Goal: Information Seeking & Learning: Learn about a topic

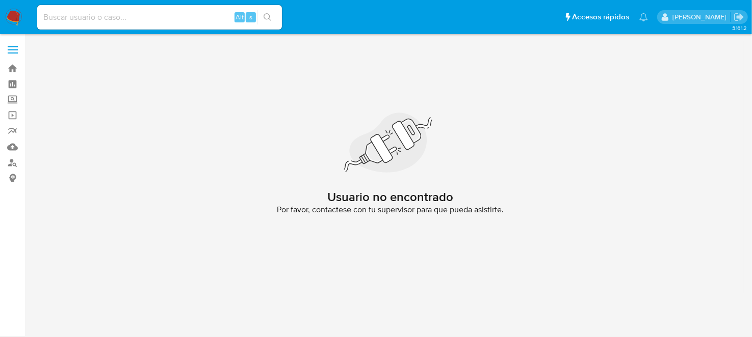
click at [94, 11] on input at bounding box center [159, 17] width 245 height 13
paste input "2315812980"
type input "2315812980"
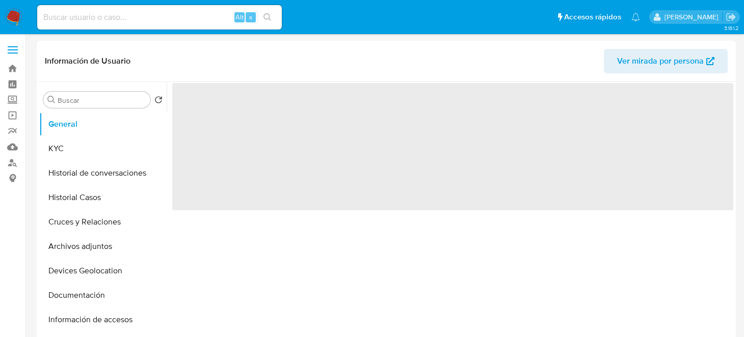
select select "10"
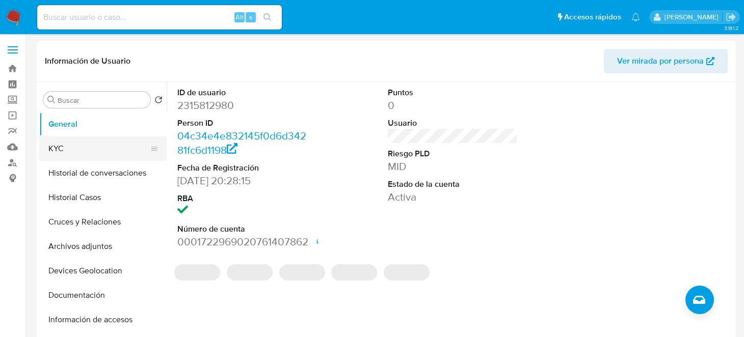
scroll to position [50, 0]
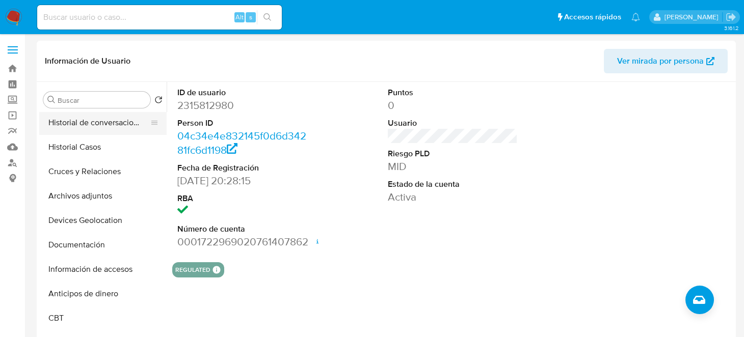
click at [106, 127] on button "Historial de conversaciones" at bounding box center [98, 123] width 119 height 24
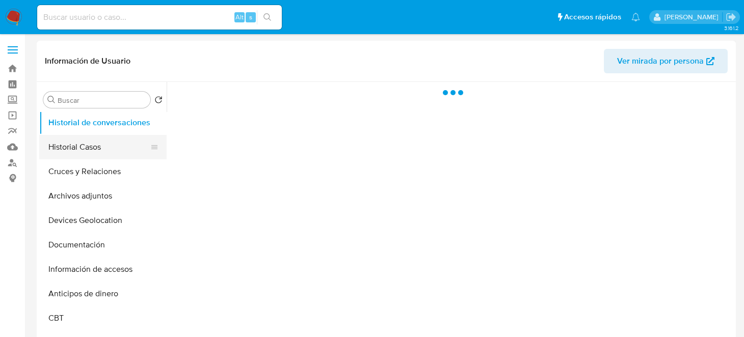
click at [88, 139] on button "Historial Casos" at bounding box center [98, 147] width 119 height 24
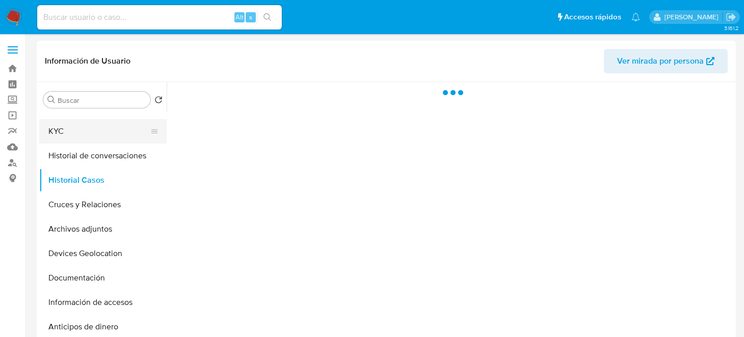
scroll to position [0, 0]
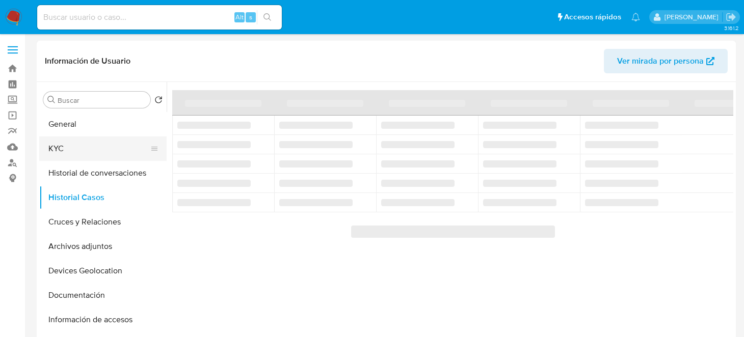
click at [71, 148] on button "KYC" at bounding box center [98, 149] width 119 height 24
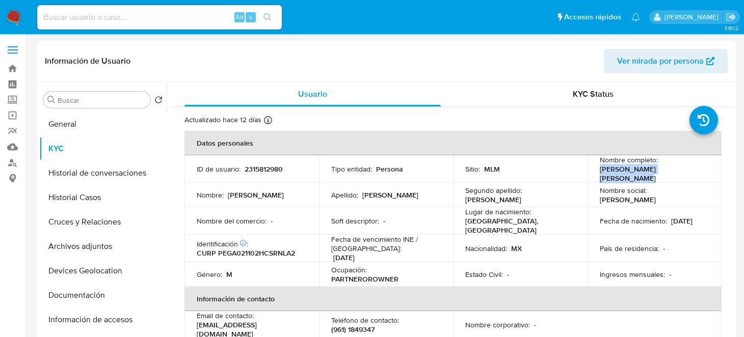
drag, startPoint x: 594, startPoint y: 170, endPoint x: 698, endPoint y: 174, distance: 104.5
click at [698, 174] on td "Nombre completo : Alan Reidel Perez Gonzalez" at bounding box center [654, 169] width 135 height 28
copy p "Alan Reidel Perez Gonzalez"
click at [264, 169] on p "2315812980" at bounding box center [264, 169] width 38 height 9
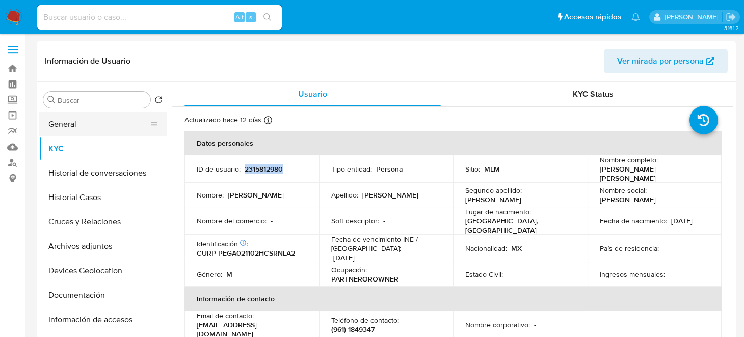
click at [88, 129] on button "General" at bounding box center [98, 124] width 119 height 24
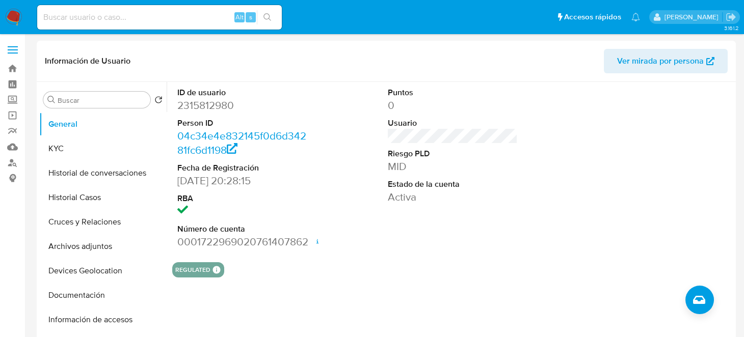
click at [204, 240] on dd "0001722969020761407862 Fecha de apertura 15/03/2025 22:48 Estado ACTIVE" at bounding box center [242, 242] width 130 height 14
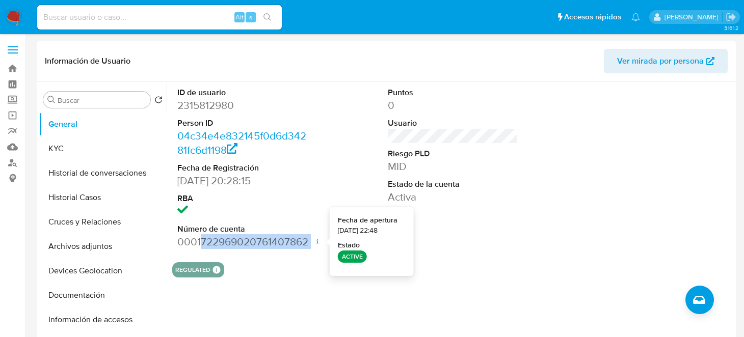
drag, startPoint x: 202, startPoint y: 241, endPoint x: 313, endPoint y: 244, distance: 111.1
click at [307, 244] on dd "0001722969020761407862 Fecha de apertura 15/03/2025 22:48 Estado ACTIVE" at bounding box center [242, 242] width 130 height 14
copy dd "722969020761407862"
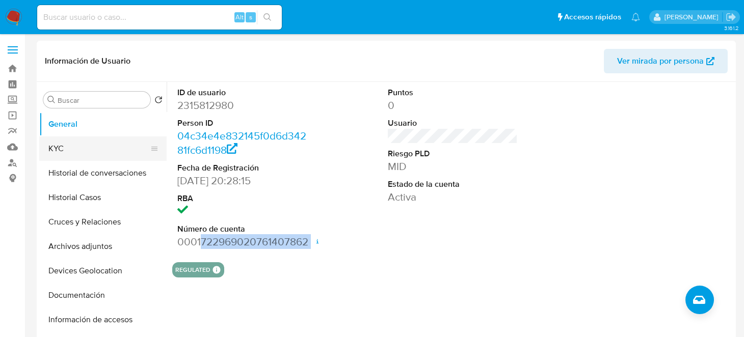
click at [96, 146] on button "KYC" at bounding box center [98, 149] width 119 height 24
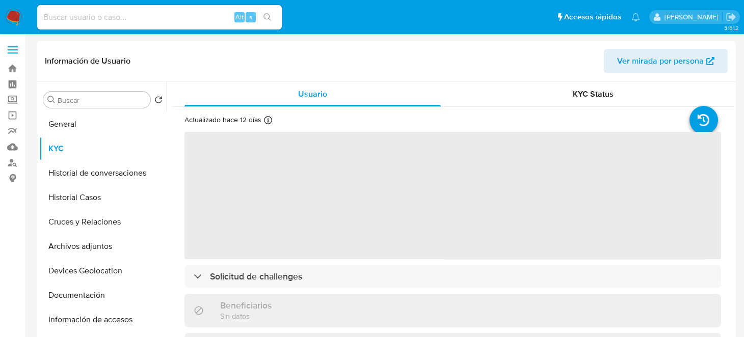
scroll to position [50, 0]
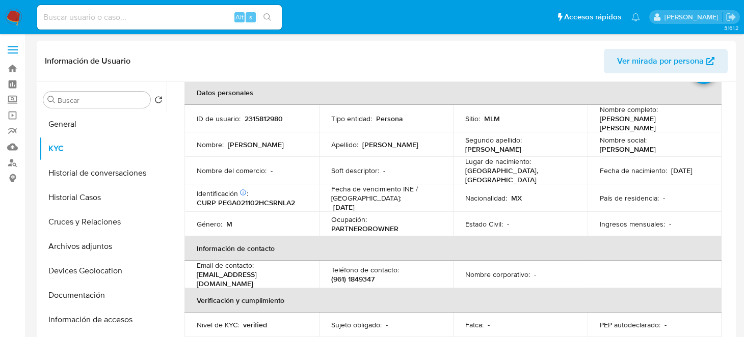
click at [301, 236] on th "Información de contacto" at bounding box center [452, 248] width 537 height 24
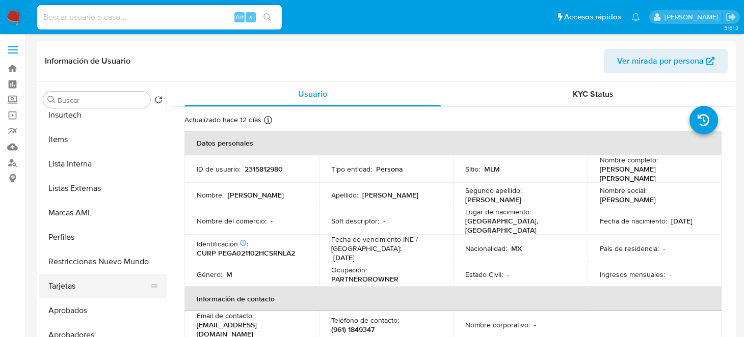
scroll to position [479, 0]
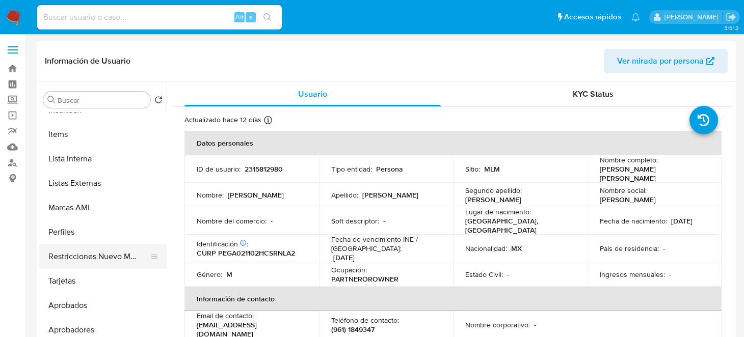
click at [79, 263] on button "Restricciones Nuevo Mundo" at bounding box center [98, 257] width 119 height 24
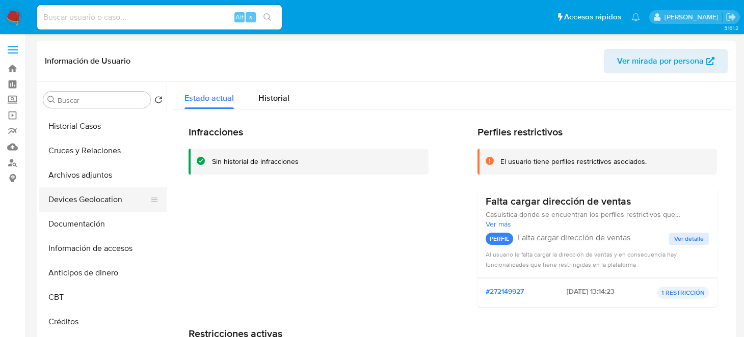
scroll to position [0, 0]
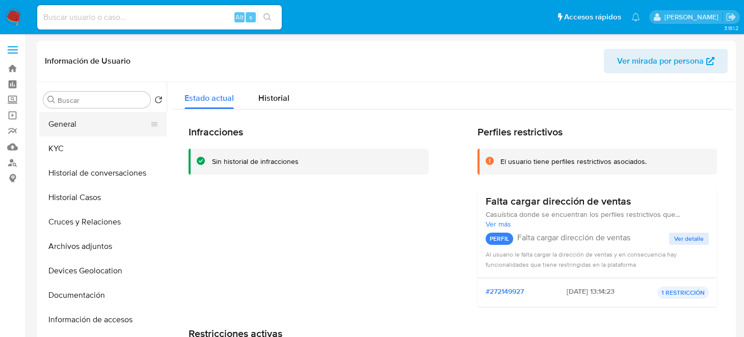
click at [78, 127] on button "General" at bounding box center [98, 124] width 119 height 24
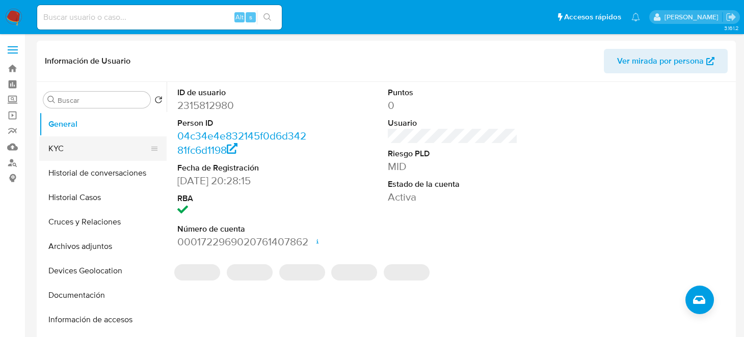
click at [64, 143] on button "KYC" at bounding box center [98, 149] width 119 height 24
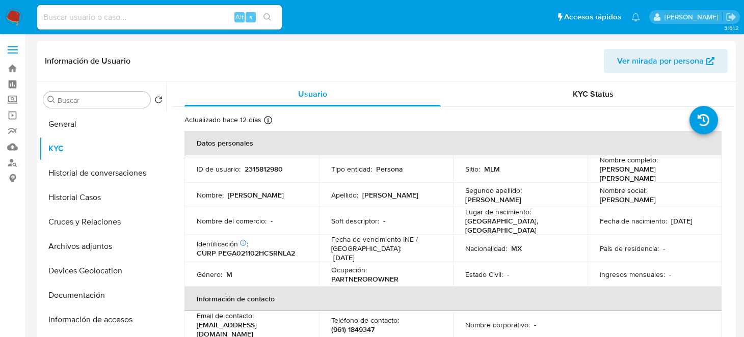
click at [26, 11] on nav "Pausado Ver notificaciones Alt s Accesos rápidos Presiona las siguientes teclas…" at bounding box center [372, 17] width 744 height 34
click at [24, 15] on nav "Pausado Ver notificaciones Alt s Accesos rápidos Presiona las siguientes teclas…" at bounding box center [372, 17] width 744 height 34
click at [15, 17] on img at bounding box center [13, 17] width 17 height 17
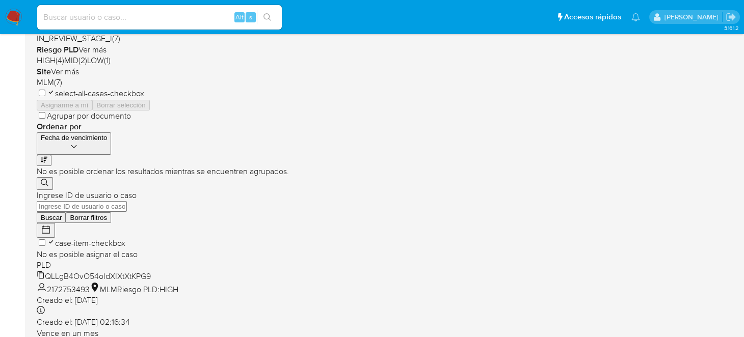
scroll to position [305, 0]
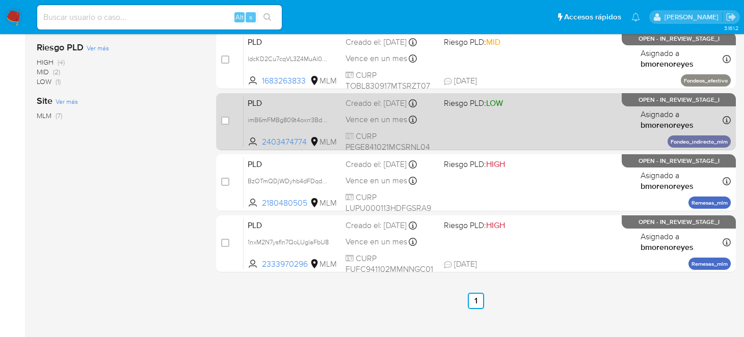
click at [489, 117] on div "PLD imB6mFMBg809t4oxrr3Bdpi8 2403474774 MLM Riesgo PLD: LOW Creado el: 12/09/20…" at bounding box center [487, 121] width 487 height 51
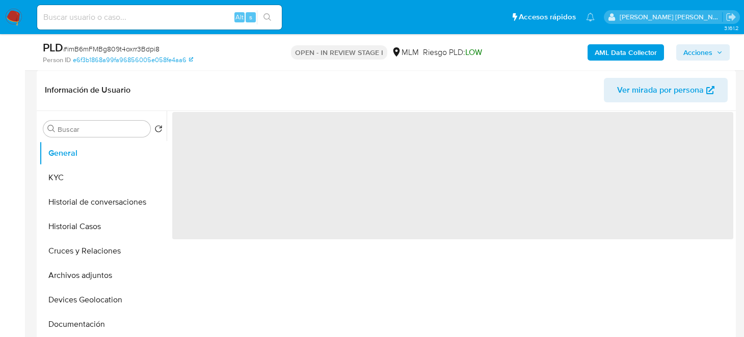
scroll to position [204, 0]
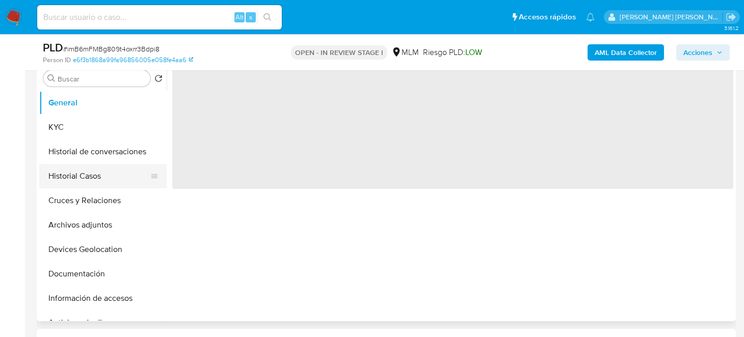
select select "10"
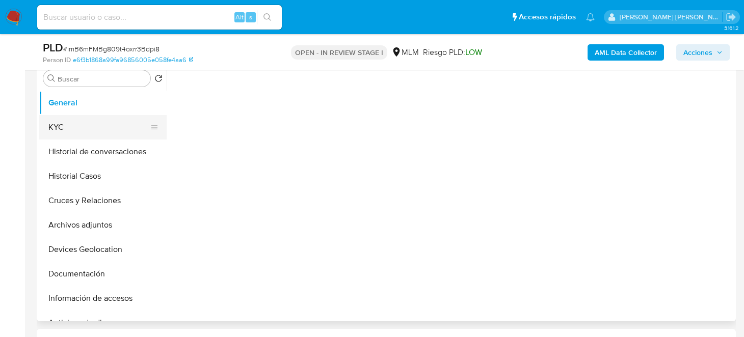
click at [60, 135] on button "KYC" at bounding box center [98, 127] width 119 height 24
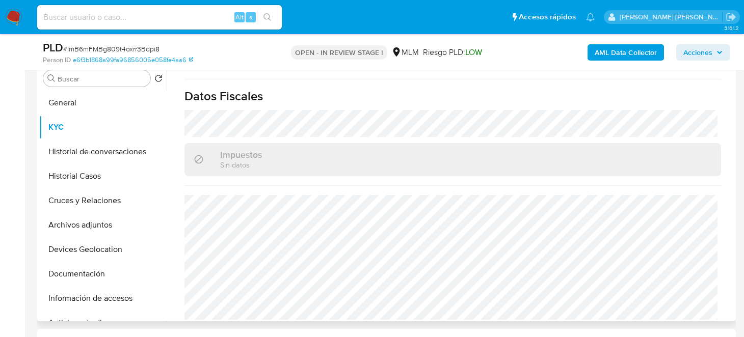
scroll to position [643, 0]
click at [86, 294] on button "Información de accesos" at bounding box center [98, 298] width 119 height 24
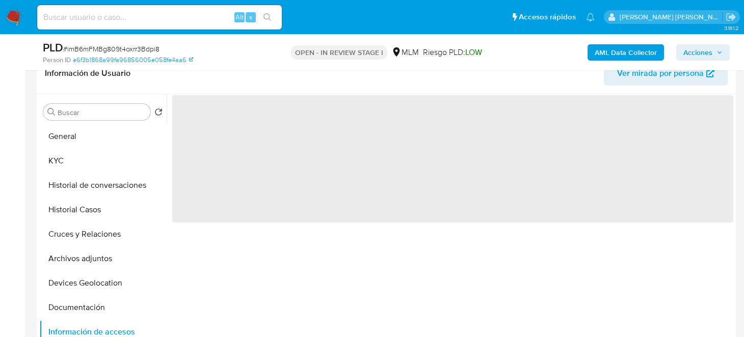
scroll to position [153, 0]
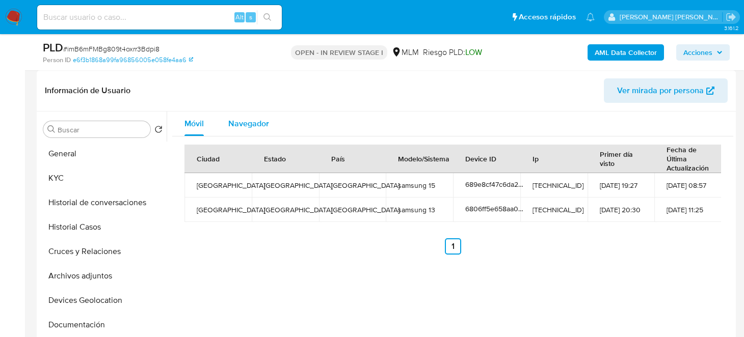
click at [258, 132] on div "Navegador" at bounding box center [248, 124] width 41 height 24
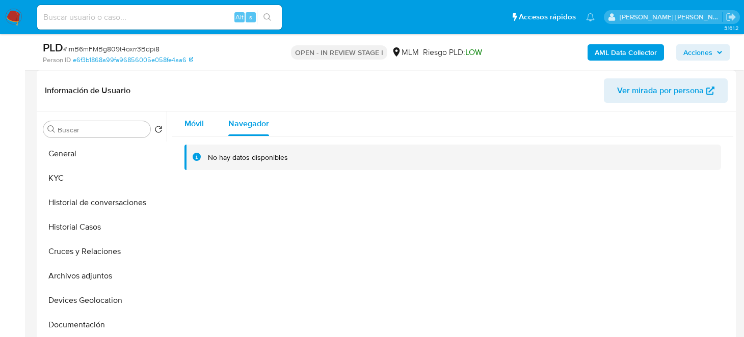
click at [198, 124] on span "Móvil" at bounding box center [193, 124] width 19 height 12
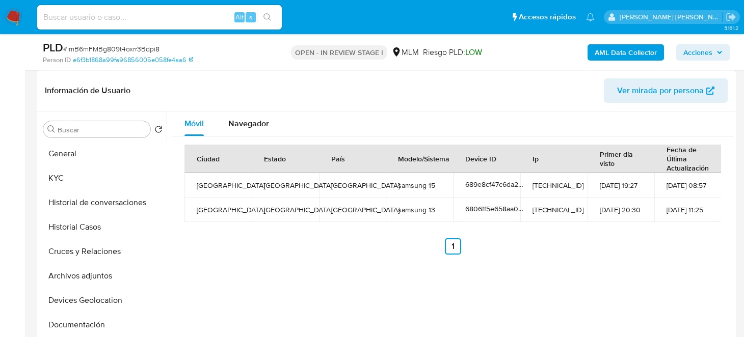
click at [296, 241] on ul "Anterior 1 Siguiente" at bounding box center [452, 246] width 536 height 16
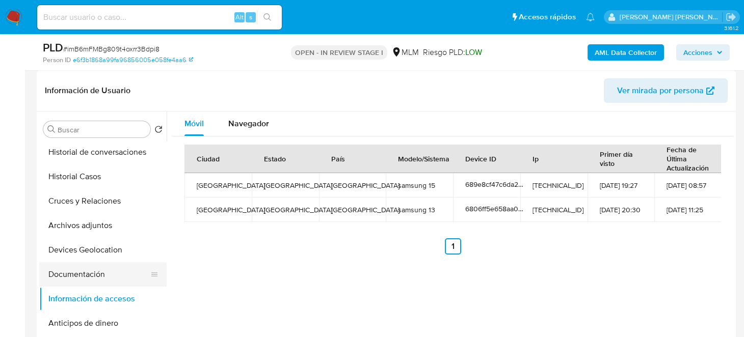
scroll to position [101, 0]
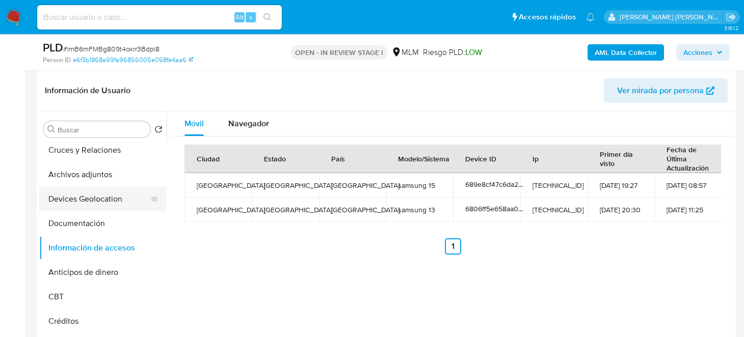
click at [86, 199] on button "Devices Geolocation" at bounding box center [98, 199] width 119 height 24
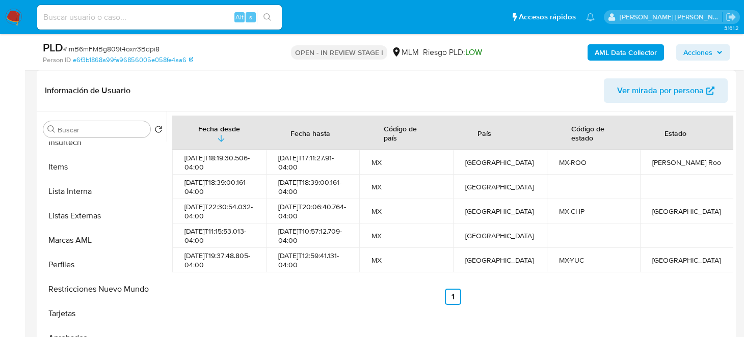
scroll to position [479, 0]
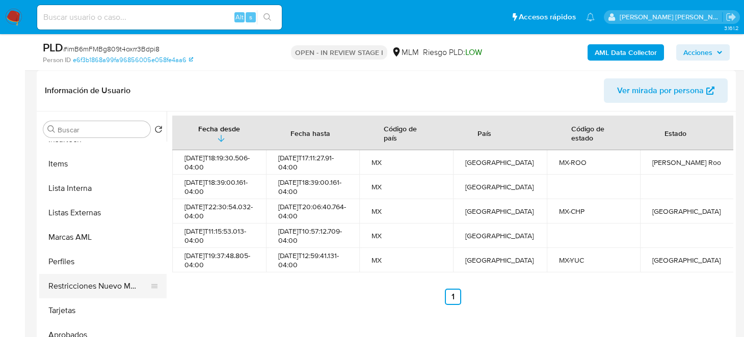
click at [83, 282] on button "Restricciones Nuevo Mundo" at bounding box center [98, 286] width 119 height 24
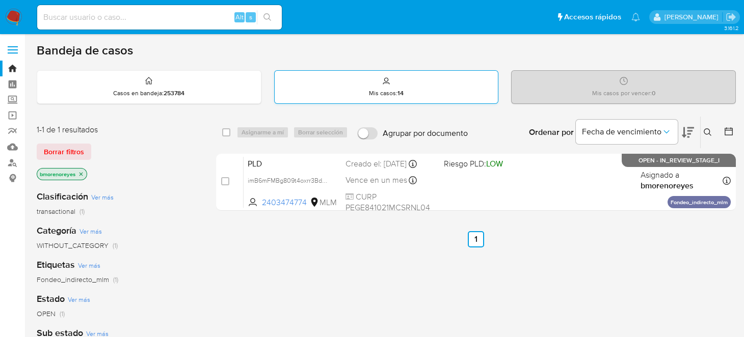
click at [398, 89] on strong "14" at bounding box center [400, 93] width 6 height 9
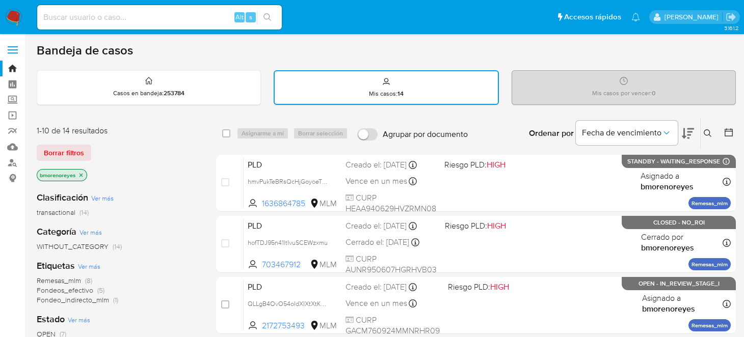
click at [701, 134] on button at bounding box center [709, 133] width 17 height 12
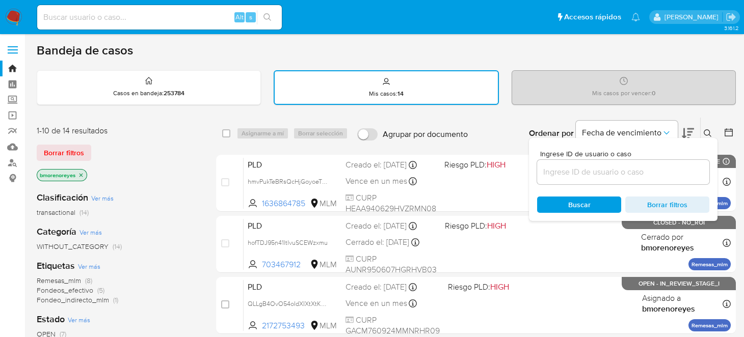
click at [564, 172] on input at bounding box center [623, 172] width 172 height 13
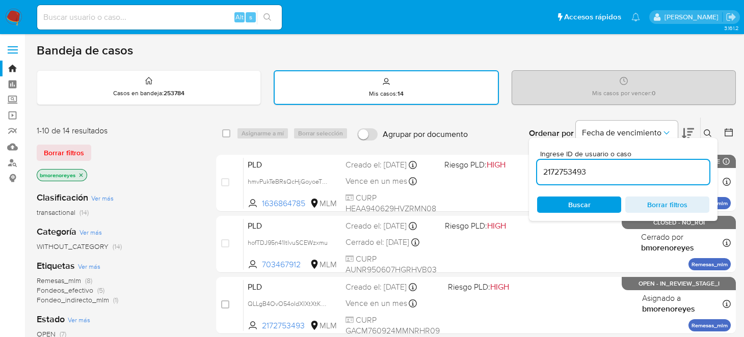
type input "2172753493"
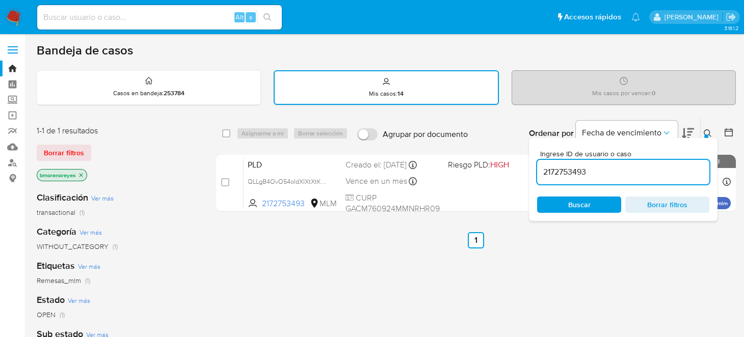
click at [568, 202] on span "Buscar" at bounding box center [579, 205] width 22 height 16
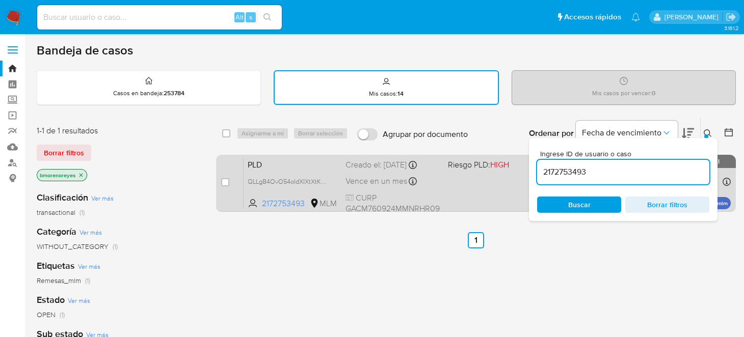
click at [468, 188] on div "PLD QLLgB4OvO54oIdXIXtXtKPG9 2172753493 MLM Riesgo PLD: HIGH Creado el: 12/09/2…" at bounding box center [487, 182] width 487 height 51
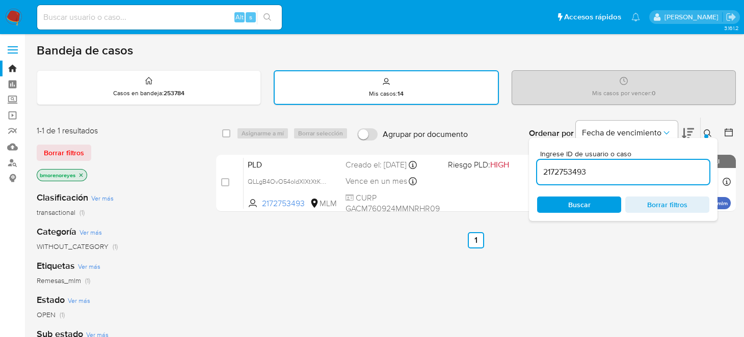
click at [11, 16] on img at bounding box center [13, 17] width 17 height 17
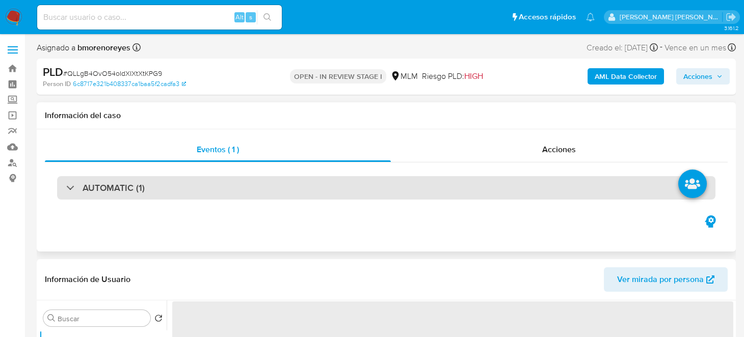
select select "10"
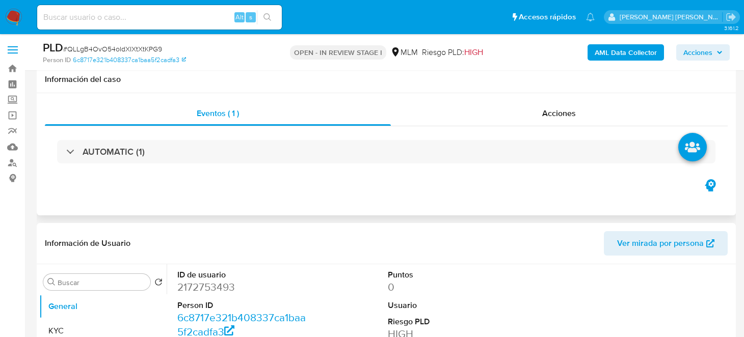
scroll to position [101, 0]
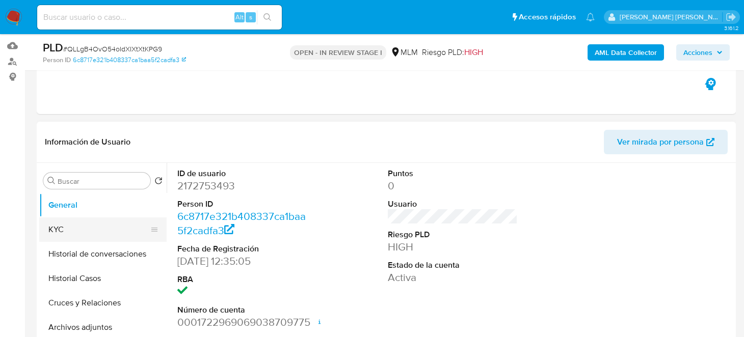
click at [75, 227] on button "KYC" at bounding box center [98, 230] width 119 height 24
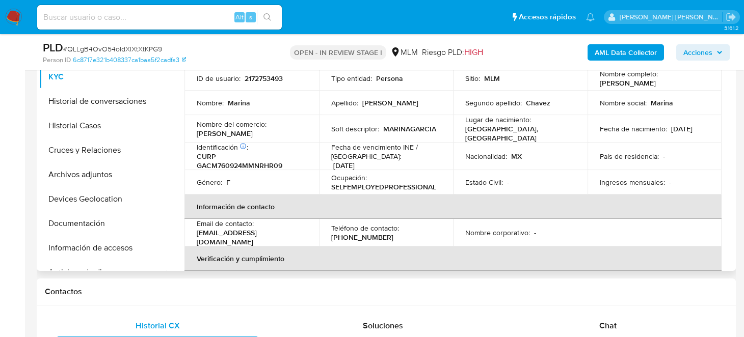
scroll to position [0, 0]
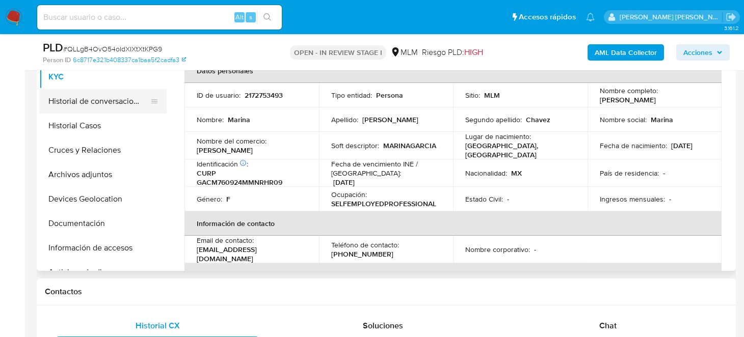
click at [89, 105] on button "Historial de conversaciones" at bounding box center [98, 101] width 119 height 24
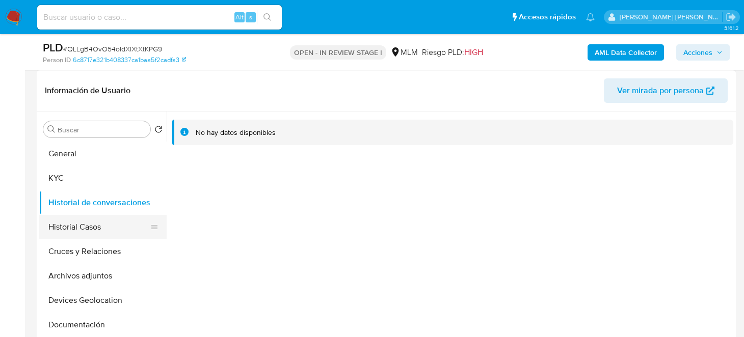
scroll to position [50, 0]
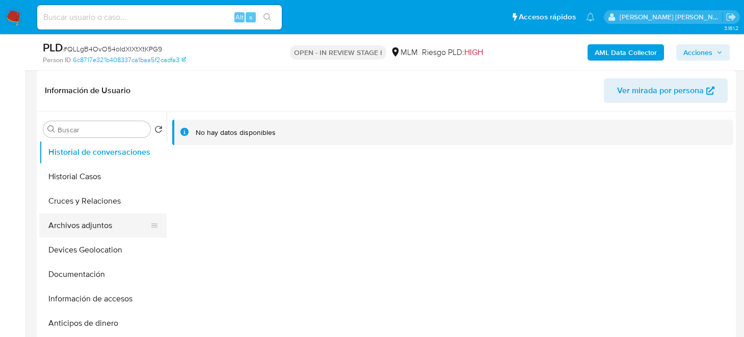
click at [93, 231] on button "Archivos adjuntos" at bounding box center [98, 225] width 119 height 24
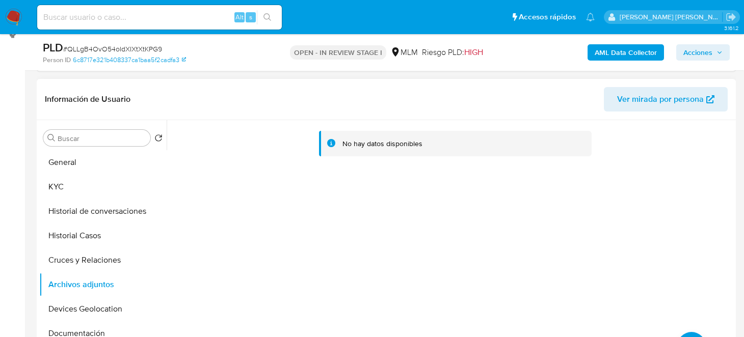
scroll to position [101, 0]
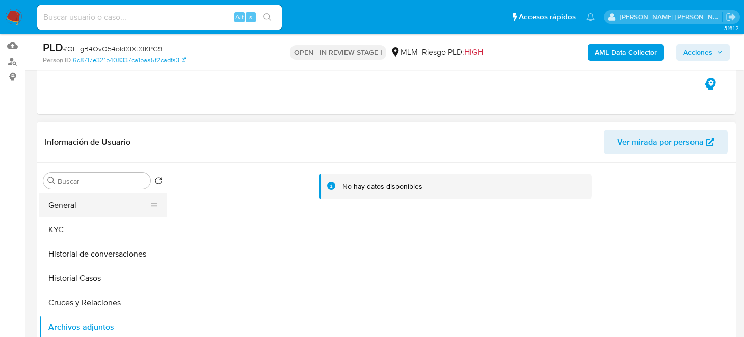
click at [77, 206] on button "General" at bounding box center [98, 205] width 119 height 24
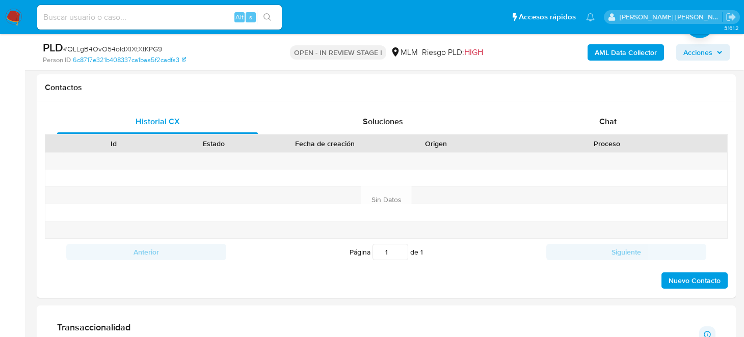
scroll to position [611, 0]
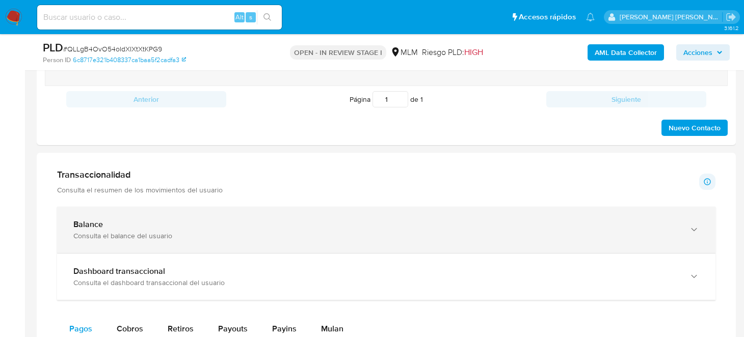
click at [191, 225] on div "Balance" at bounding box center [375, 225] width 605 height 10
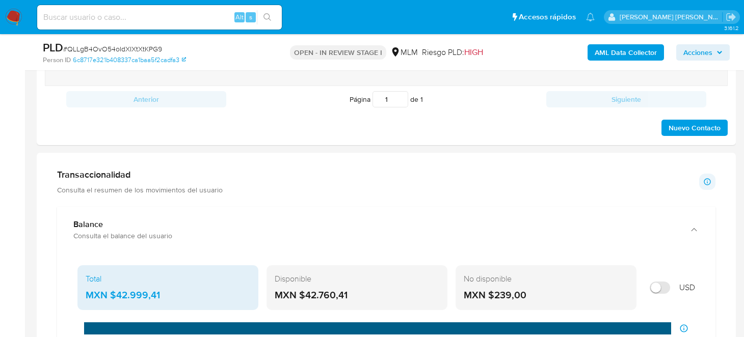
scroll to position [662, 0]
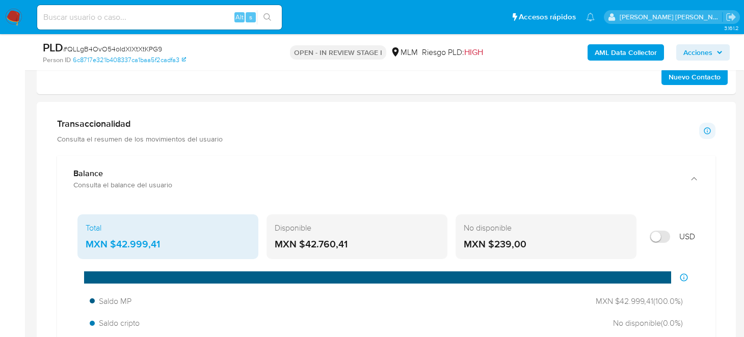
drag, startPoint x: 361, startPoint y: 245, endPoint x: 304, endPoint y: 245, distance: 56.6
click at [304, 245] on div "MXN $42.760,41" at bounding box center [357, 244] width 165 height 13
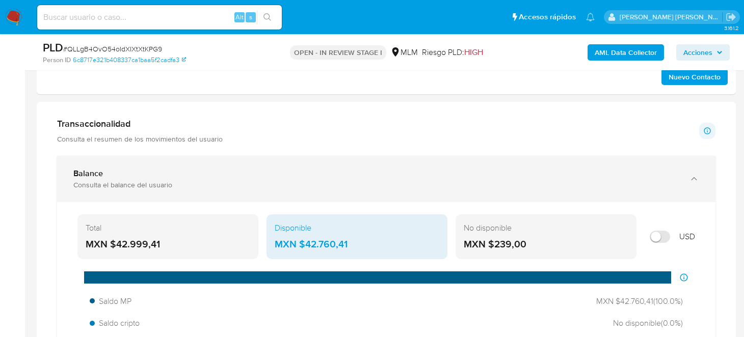
click at [382, 156] on div "Balance Consulta el balance del usuario" at bounding box center [386, 179] width 658 height 46
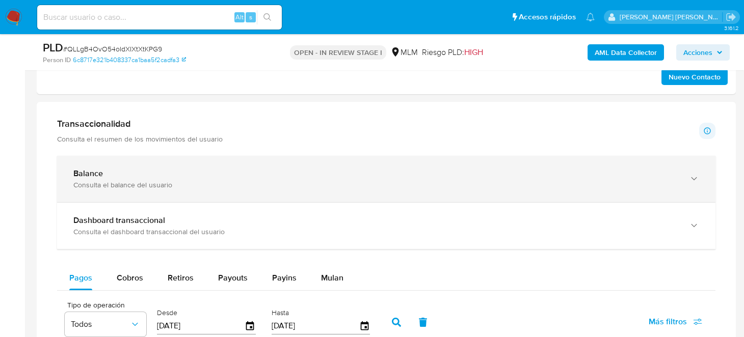
click at [81, 171] on b "Balance" at bounding box center [88, 174] width 30 height 12
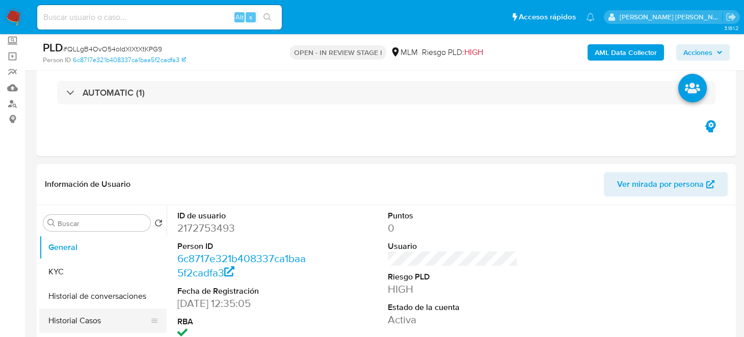
scroll to position [101, 0]
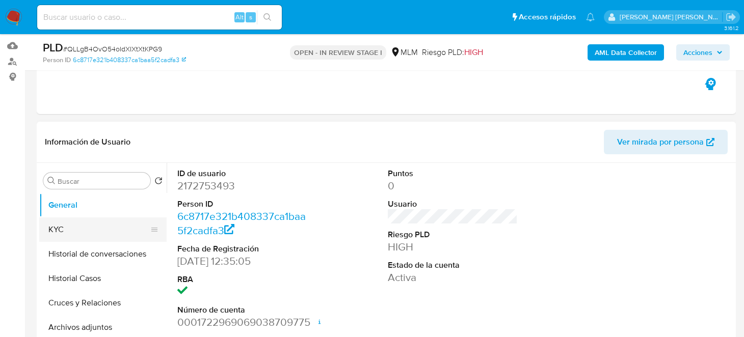
click at [74, 221] on button "KYC" at bounding box center [98, 230] width 119 height 24
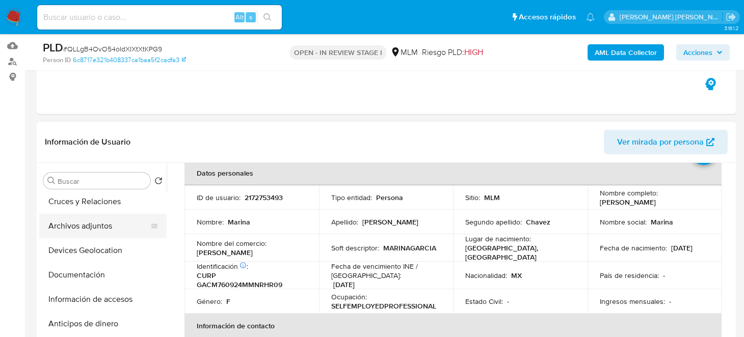
click at [92, 224] on button "Archivos adjuntos" at bounding box center [98, 226] width 119 height 24
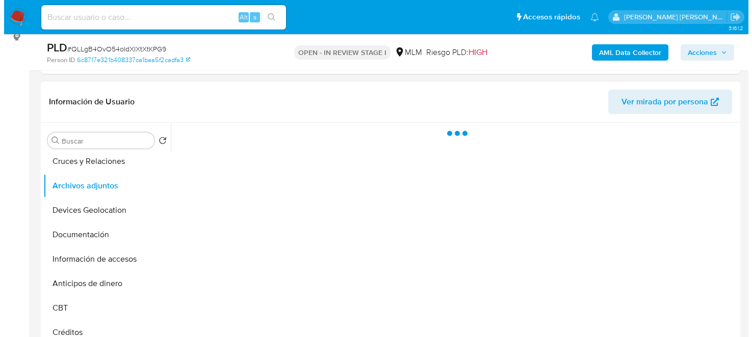
scroll to position [204, 0]
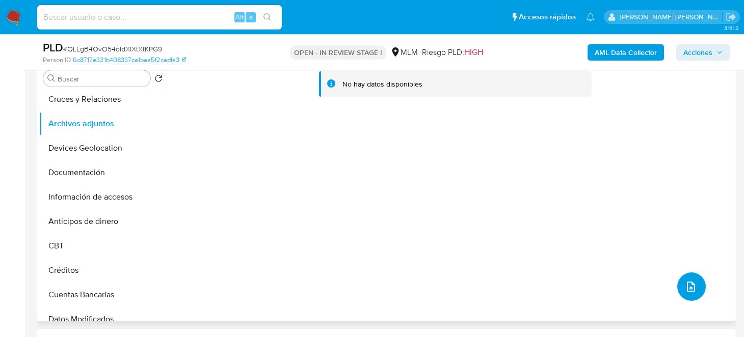
click at [685, 282] on icon "upload-file" at bounding box center [691, 287] width 12 height 12
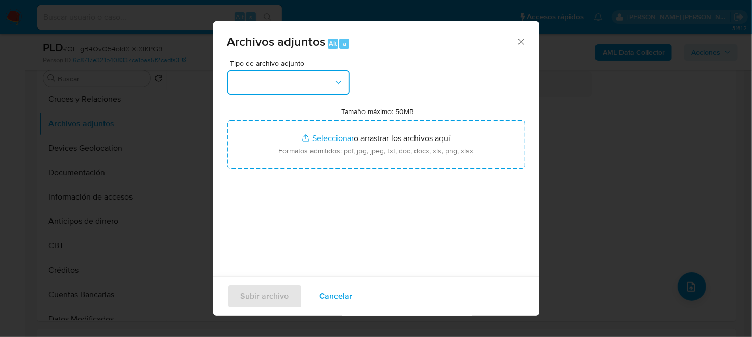
click at [329, 88] on button "button" at bounding box center [288, 82] width 122 height 24
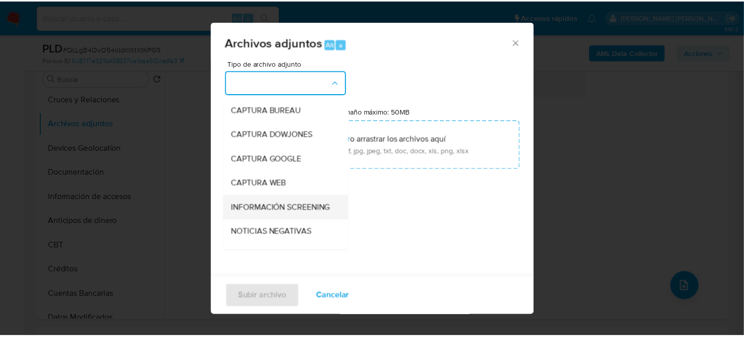
scroll to position [153, 0]
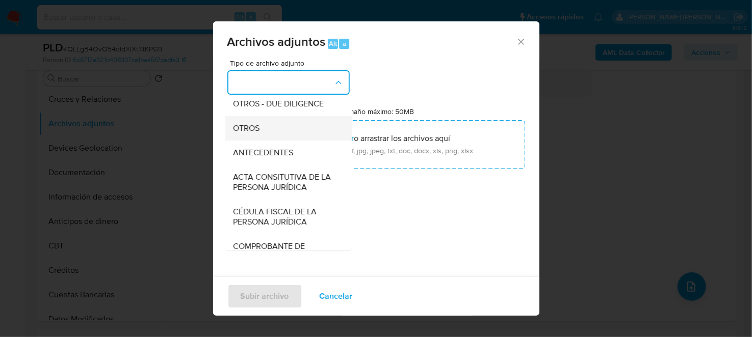
click at [251, 133] on span "OTROS" at bounding box center [246, 128] width 26 height 10
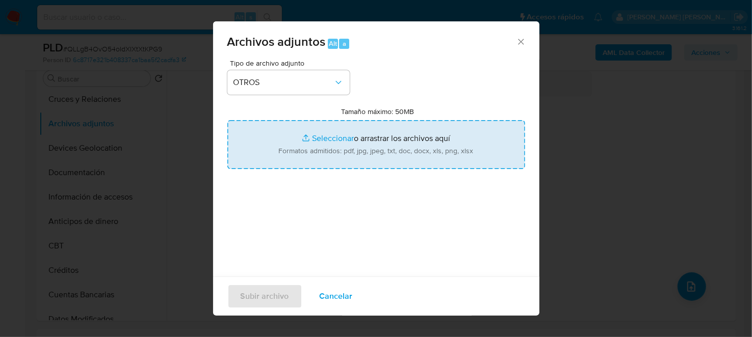
click at [414, 140] on input "Tamaño máximo: 50MB Seleccionar archivos" at bounding box center [376, 144] width 298 height 49
type input "C:\fakepath\2172753493_MARINA GARCIA CHAVEZ_SEP2025.xlsx"
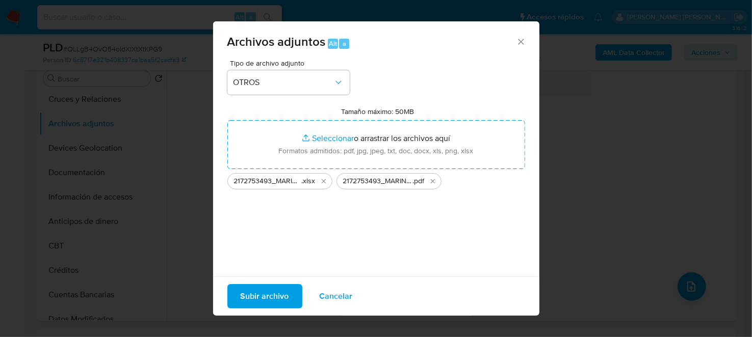
click at [276, 291] on span "Subir archivo" at bounding box center [264, 296] width 48 height 22
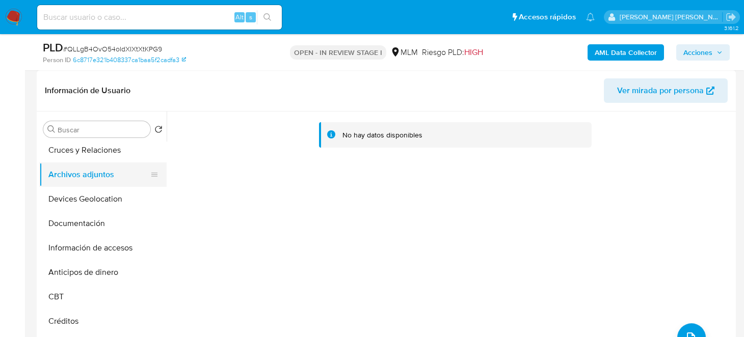
click at [102, 182] on button "Archivos adjuntos" at bounding box center [98, 175] width 119 height 24
click at [80, 175] on button "Archivos adjuntos" at bounding box center [98, 175] width 119 height 24
click at [91, 197] on button "Devices Geolocation" at bounding box center [98, 199] width 119 height 24
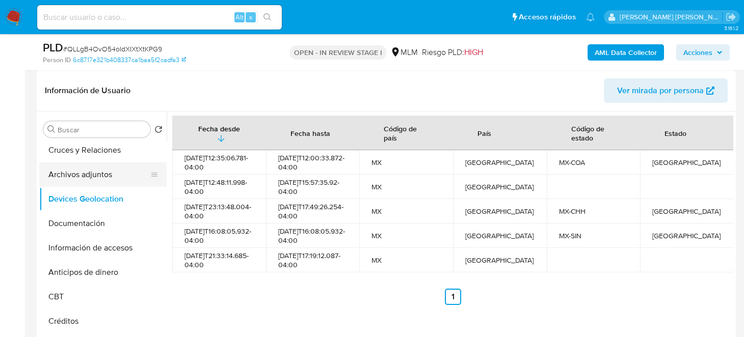
click at [96, 180] on button "Archivos adjuntos" at bounding box center [98, 175] width 119 height 24
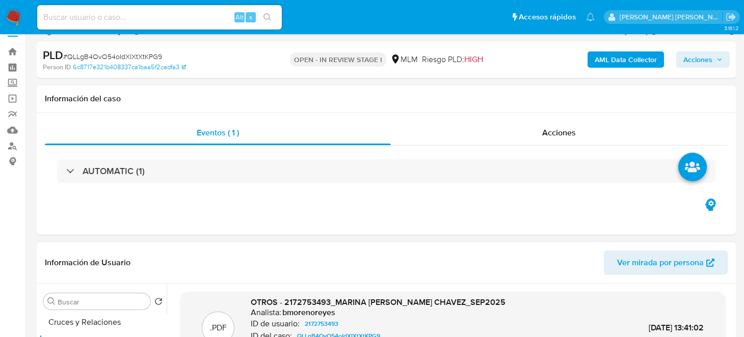
scroll to position [0, 0]
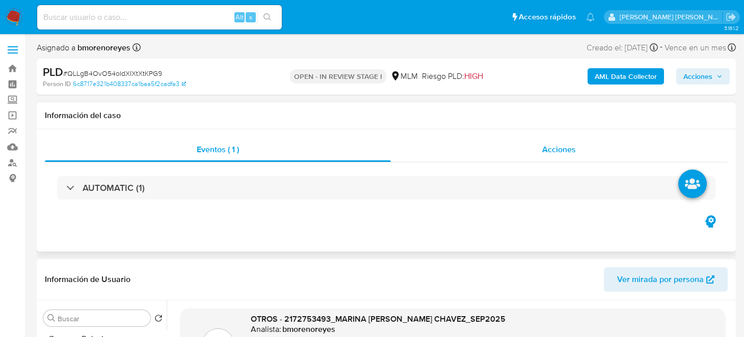
click at [559, 144] on span "Acciones" at bounding box center [559, 150] width 34 height 12
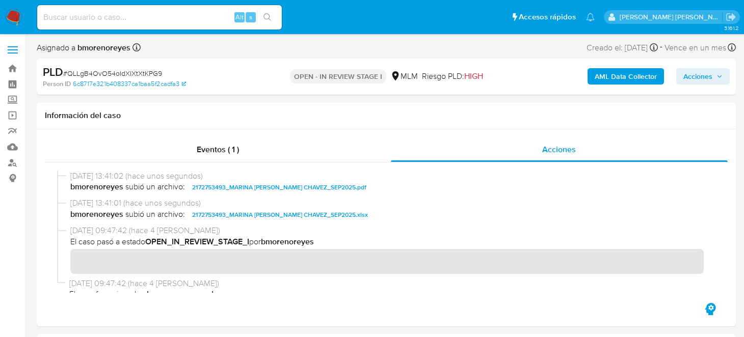
click at [686, 81] on span "Acciones" at bounding box center [697, 76] width 29 height 16
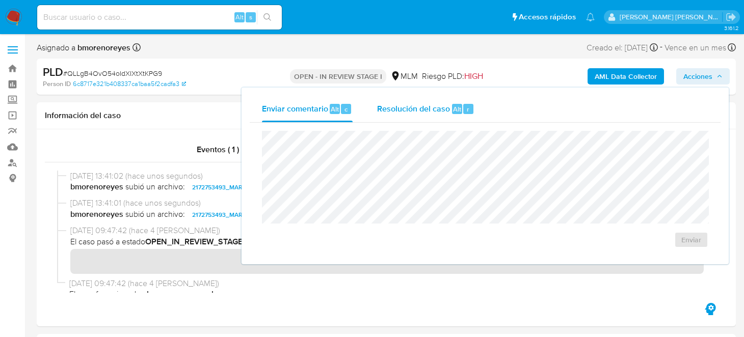
click at [415, 114] on div "Resolución del caso Alt r" at bounding box center [425, 109] width 97 height 26
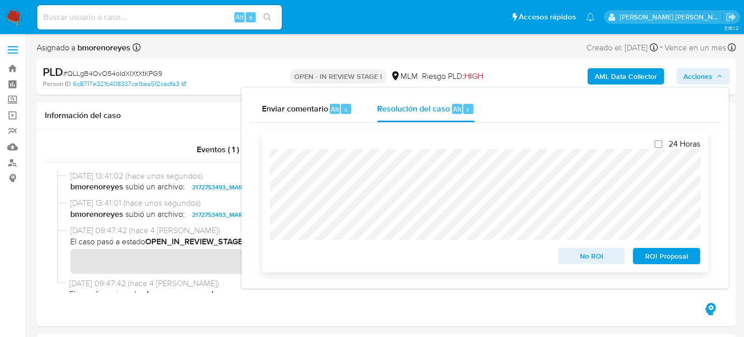
click at [570, 262] on span "No ROI" at bounding box center [591, 256] width 53 height 14
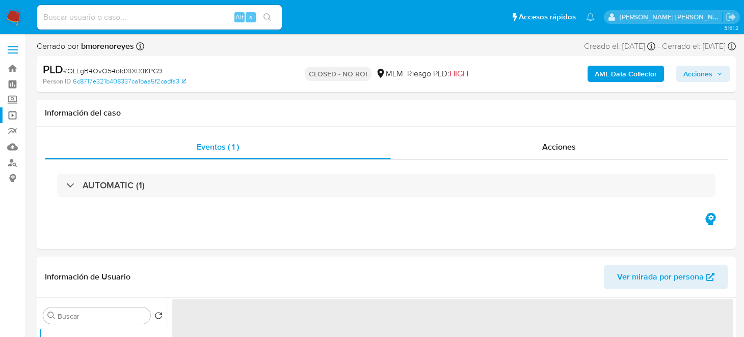
select select "10"
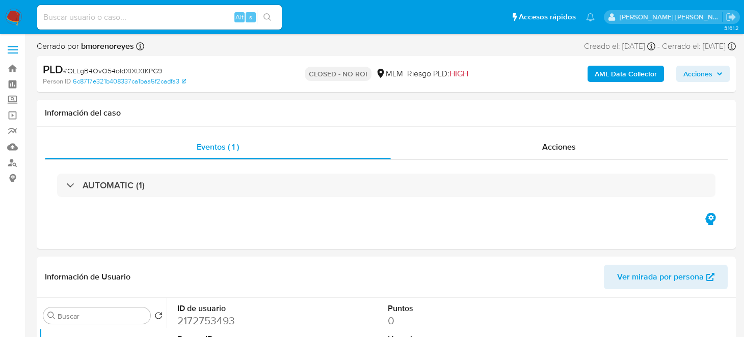
click at [11, 24] on img at bounding box center [13, 17] width 17 height 17
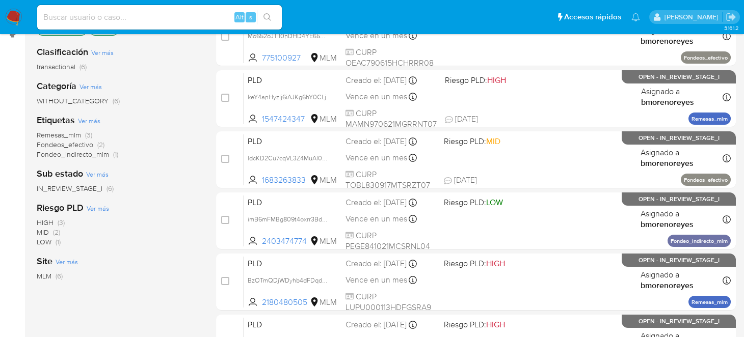
scroll to position [101, 0]
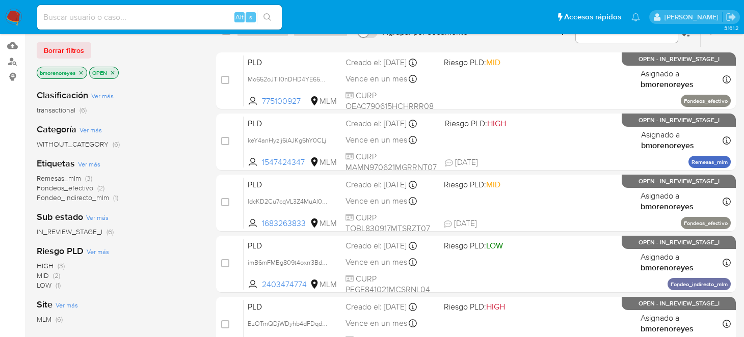
click at [113, 70] on icon "close-filter" at bounding box center [113, 73] width 6 height 6
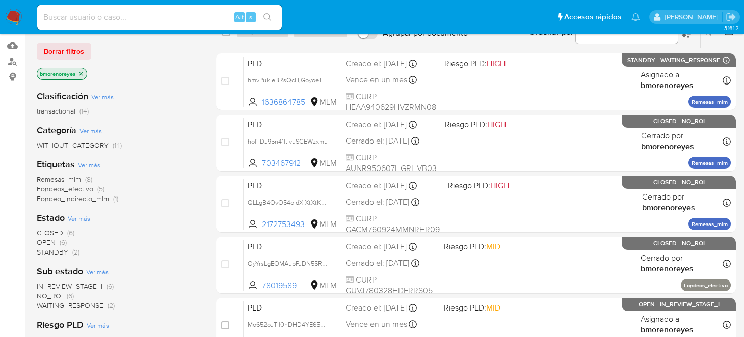
click at [53, 230] on span "CLOSED" at bounding box center [50, 233] width 26 height 10
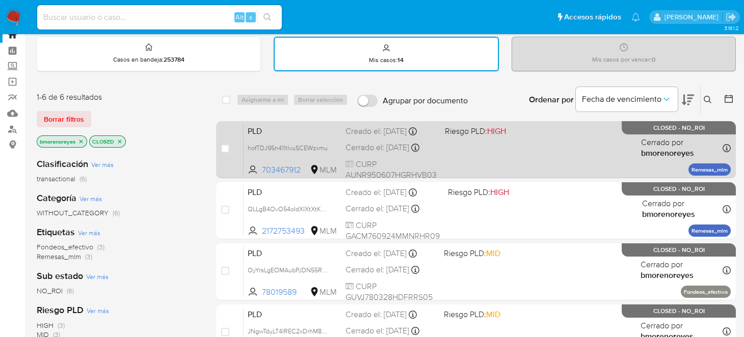
scroll to position [50, 0]
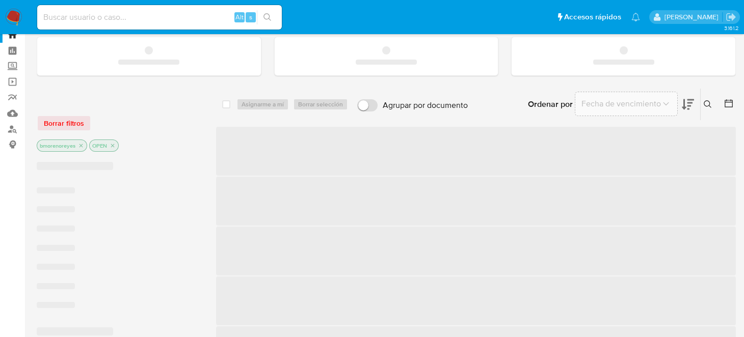
scroll to position [50, 0]
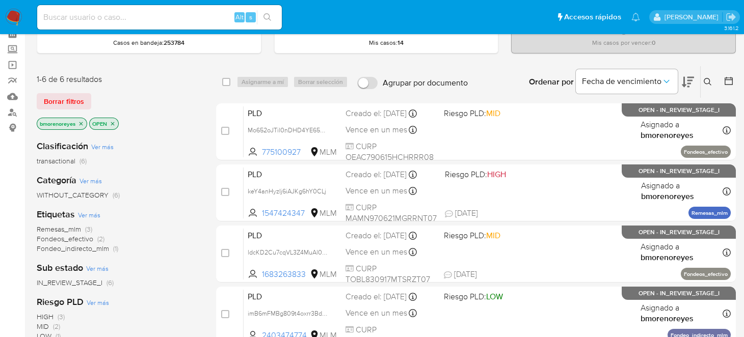
click at [112, 123] on icon "close-filter" at bounding box center [113, 124] width 4 height 4
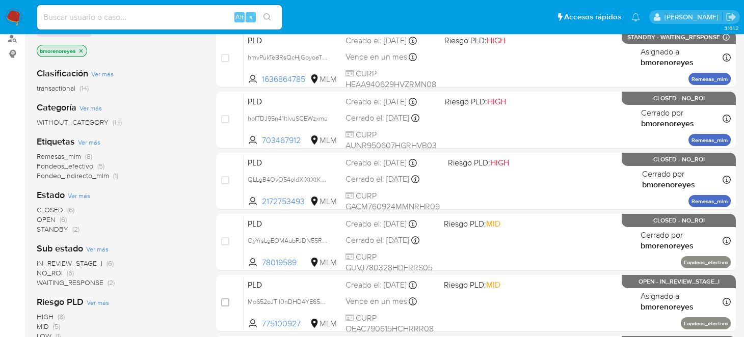
scroll to position [153, 0]
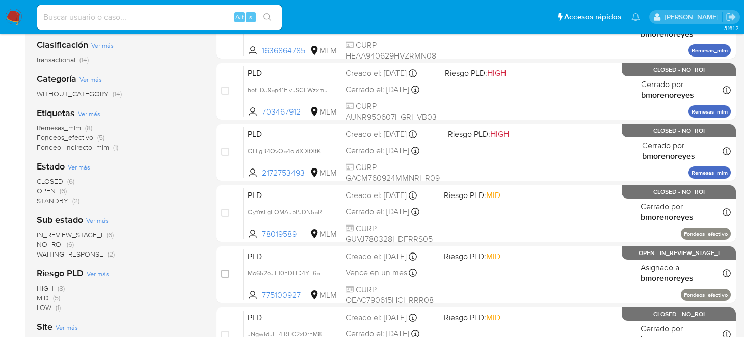
click at [60, 179] on span "CLOSED" at bounding box center [50, 181] width 26 height 10
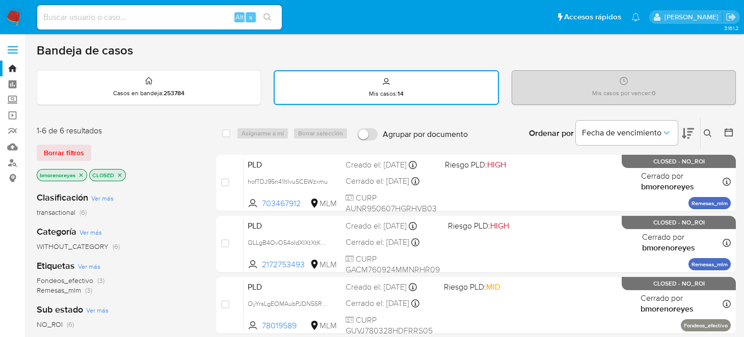
click at [705, 132] on icon at bounding box center [708, 133] width 8 height 8
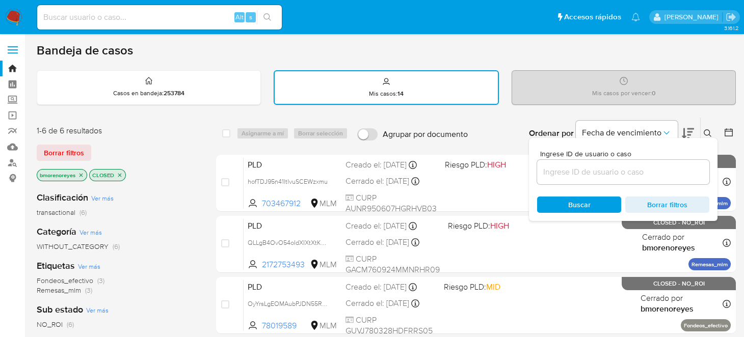
click at [556, 166] on input at bounding box center [623, 172] width 172 height 13
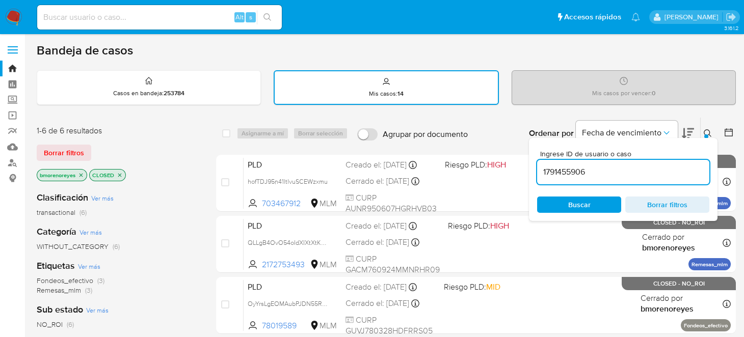
type input "1791455906"
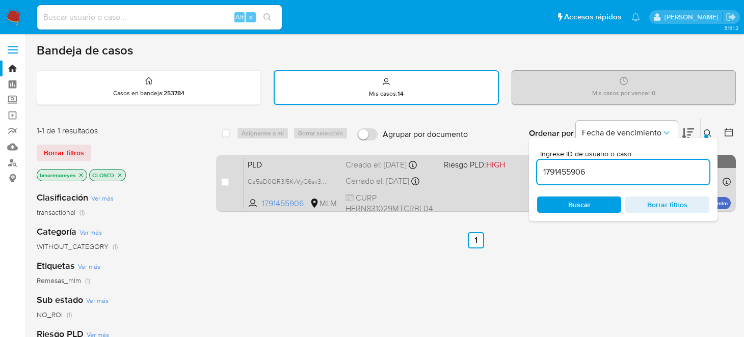
click at [305, 166] on span "PLD" at bounding box center [293, 163] width 90 height 13
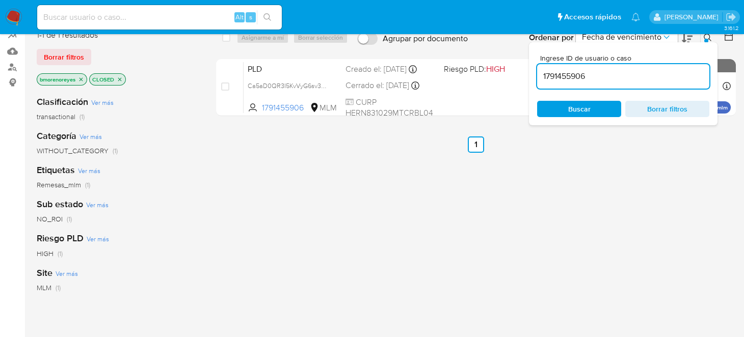
scroll to position [101, 0]
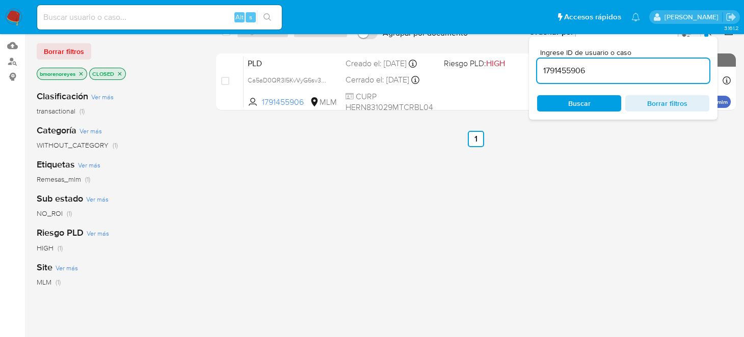
click at [118, 72] on icon "close-filter" at bounding box center [120, 74] width 6 height 6
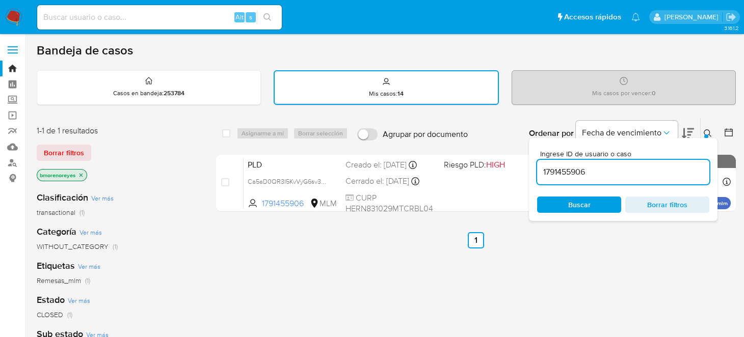
click at [359, 89] on div "Mis casos : 14" at bounding box center [386, 87] width 223 height 33
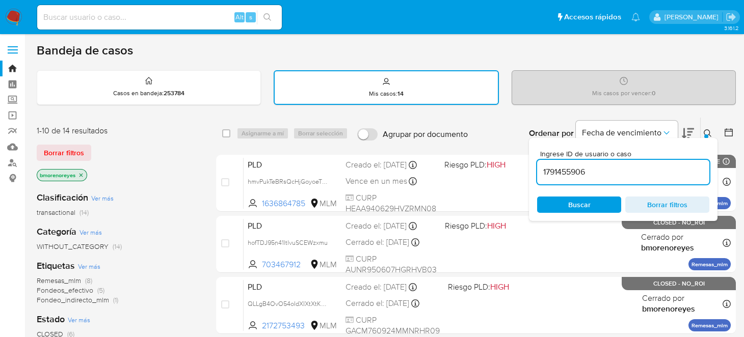
click at [667, 204] on span "Borrar filtros" at bounding box center [667, 205] width 70 height 14
click at [323, 85] on div "Mis casos : 14" at bounding box center [386, 87] width 223 height 33
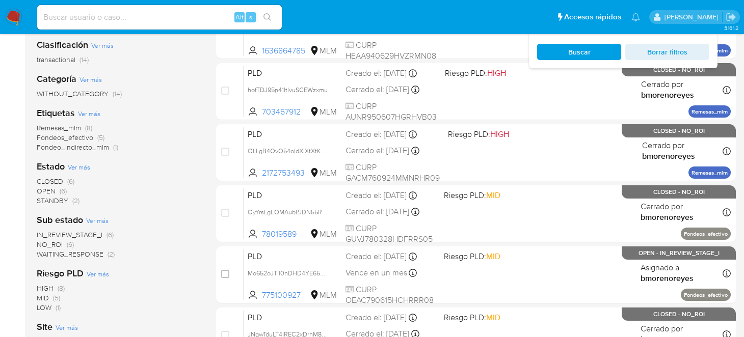
scroll to position [204, 0]
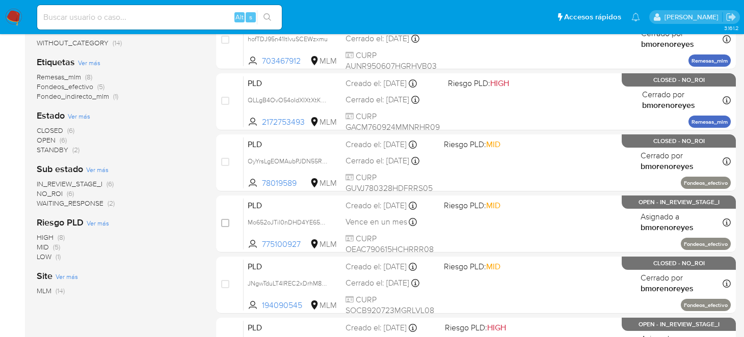
click at [57, 147] on span "STANDBY" at bounding box center [53, 150] width 32 height 10
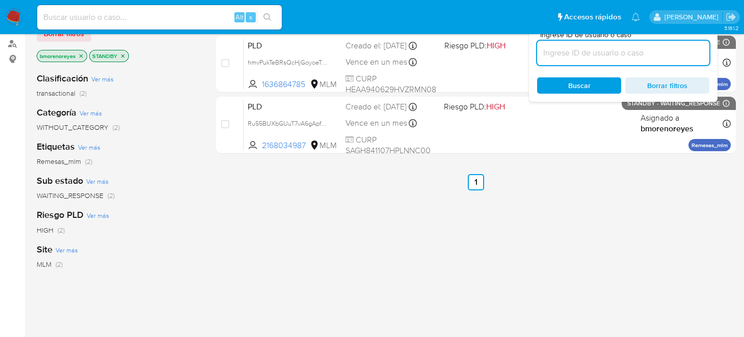
scroll to position [101, 0]
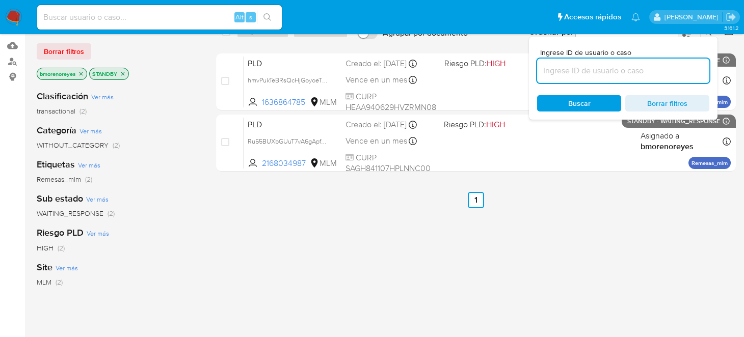
click at [120, 74] on icon "close-filter" at bounding box center [123, 74] width 6 height 6
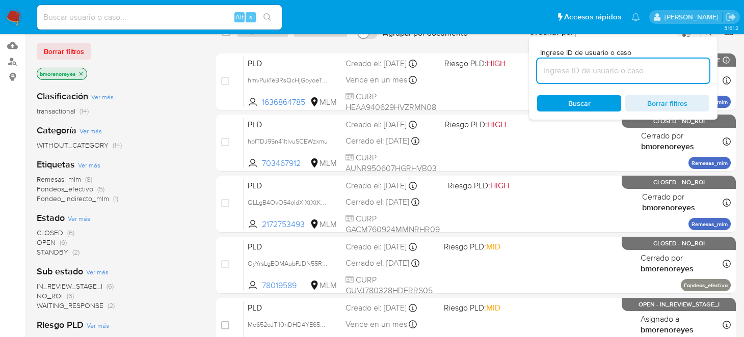
click at [53, 240] on span "OPEN" at bounding box center [46, 242] width 19 height 10
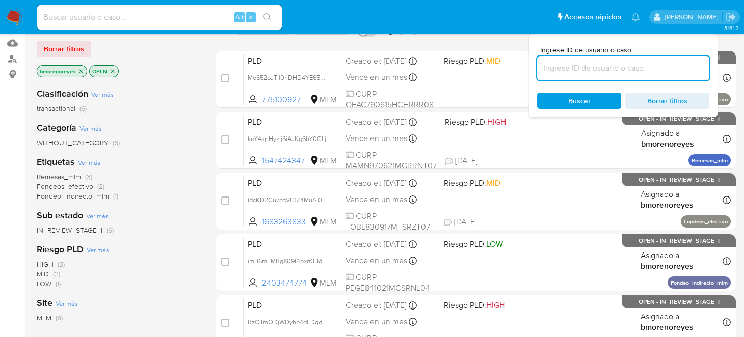
scroll to position [79, 0]
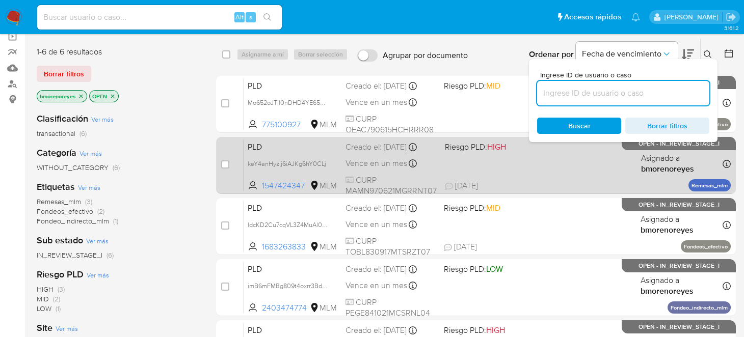
click at [550, 167] on div "PLD keY4anHyzIj6iAJKg6hY0CLj 1547424347 MLM Riesgo PLD: HIGH Creado el: 12/09/2…" at bounding box center [487, 165] width 487 height 51
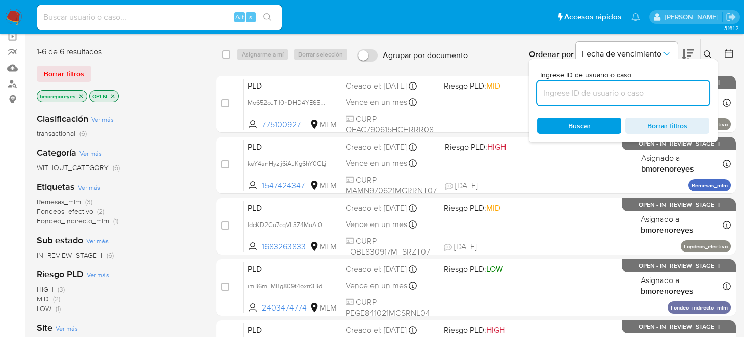
click at [111, 93] on icon "close-filter" at bounding box center [113, 96] width 6 height 6
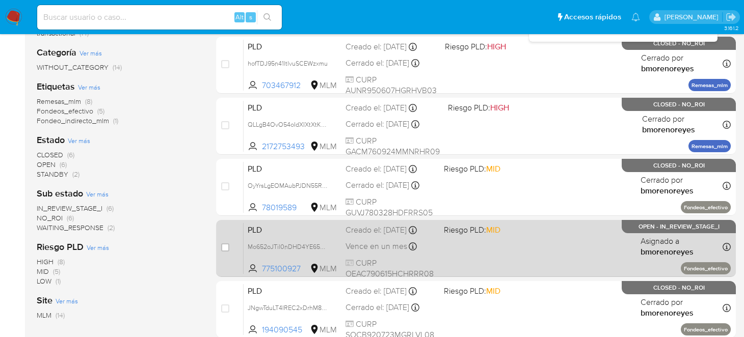
scroll to position [181, 0]
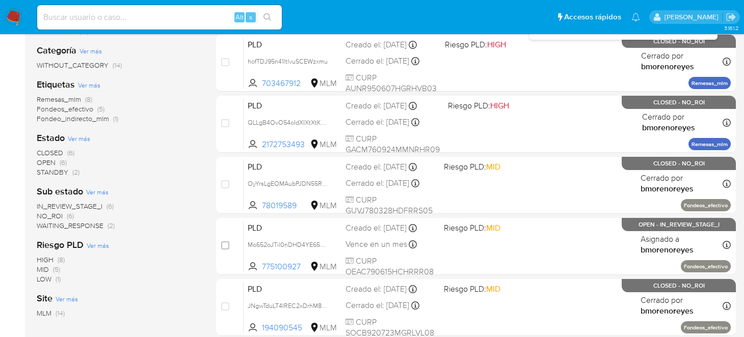
click at [46, 160] on span "OPEN" at bounding box center [46, 162] width 19 height 10
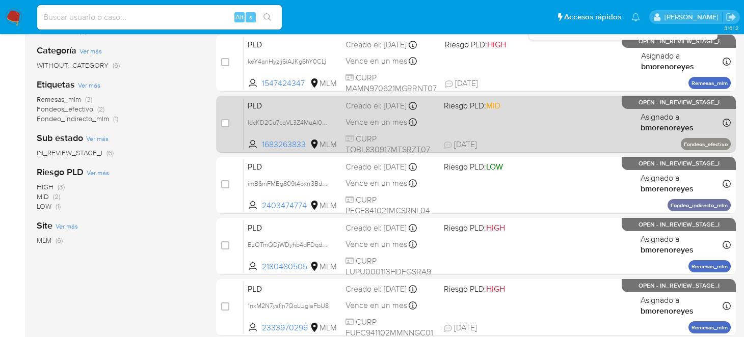
click at [524, 139] on span "25/09/2025 25/09/2025 10:52" at bounding box center [538, 144] width 189 height 11
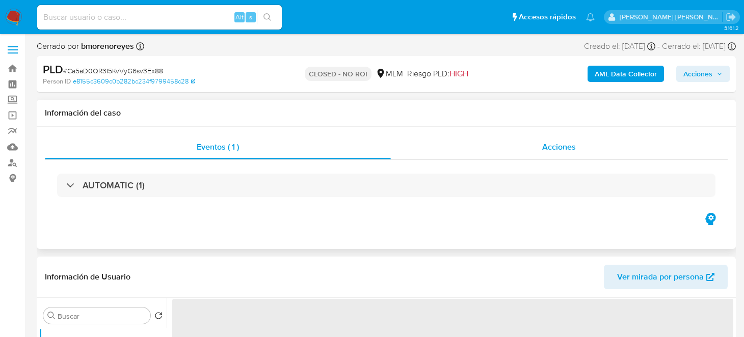
click at [536, 146] on div "Acciones" at bounding box center [559, 147] width 337 height 24
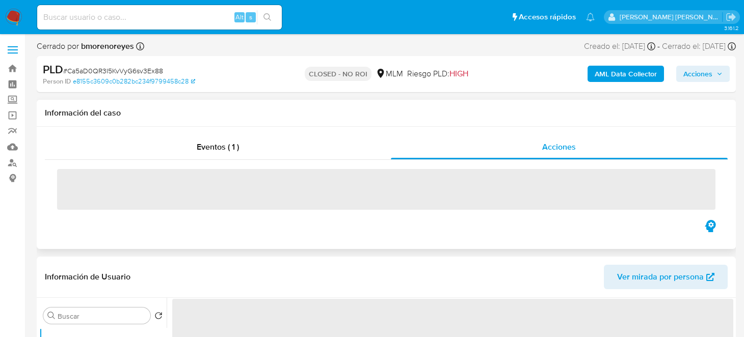
select select "10"
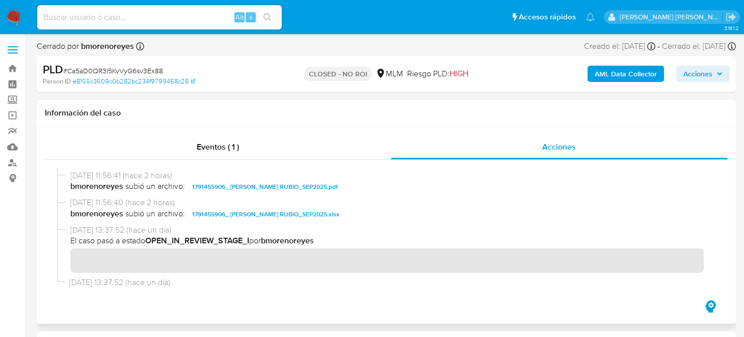
scroll to position [194, 0]
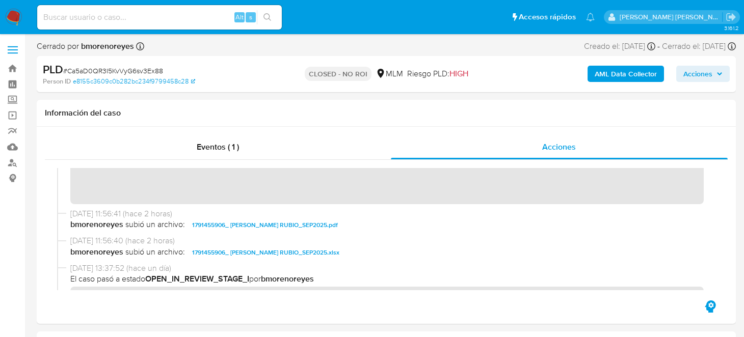
click at [10, 14] on img at bounding box center [13, 17] width 17 height 17
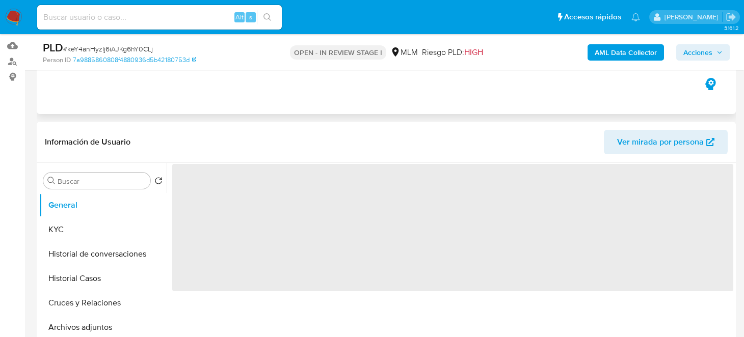
select select "10"
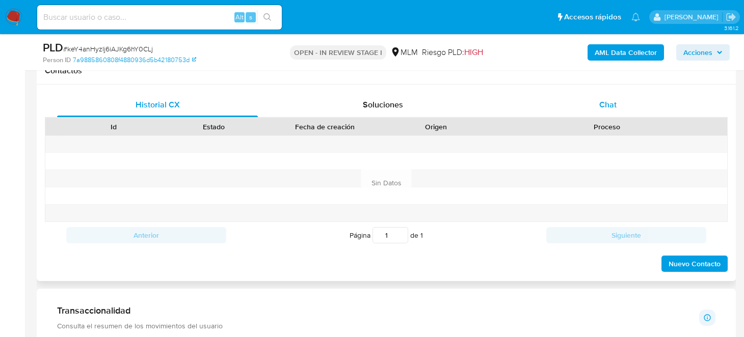
scroll to position [459, 0]
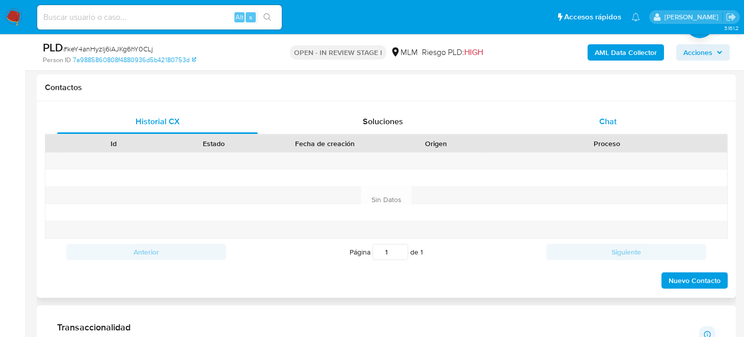
click at [614, 120] on span "Chat" at bounding box center [607, 122] width 17 height 12
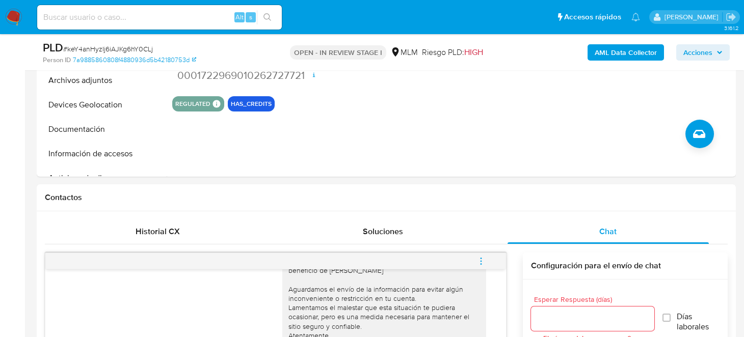
scroll to position [254, 0]
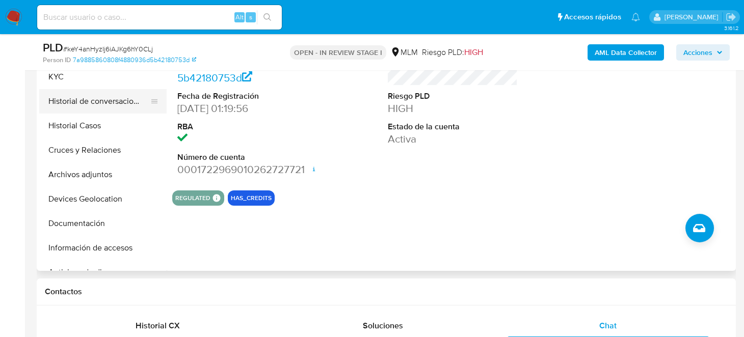
click at [89, 101] on button "Historial de conversaciones" at bounding box center [98, 101] width 119 height 24
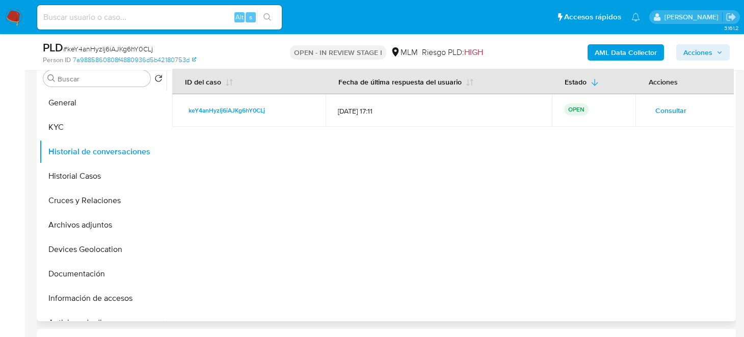
scroll to position [153, 0]
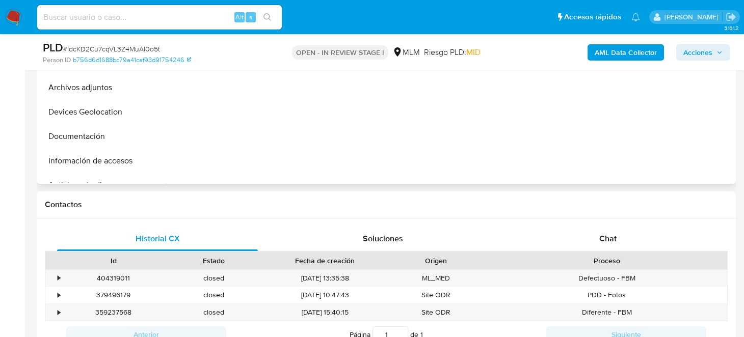
scroll to position [356, 0]
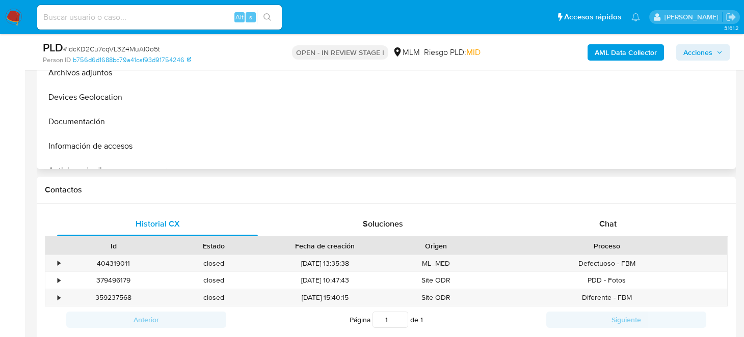
select select "10"
click at [590, 222] on div "Chat" at bounding box center [607, 224] width 201 height 24
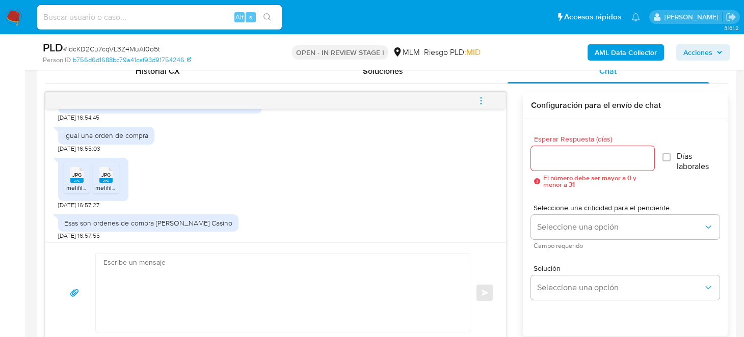
scroll to position [319, 0]
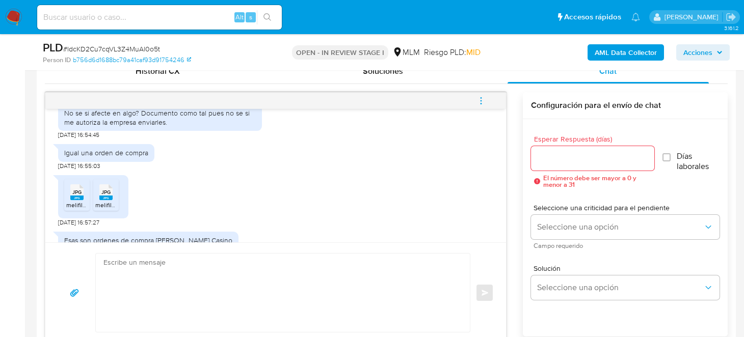
click at [69, 195] on div "JPG JPG" at bounding box center [76, 191] width 21 height 20
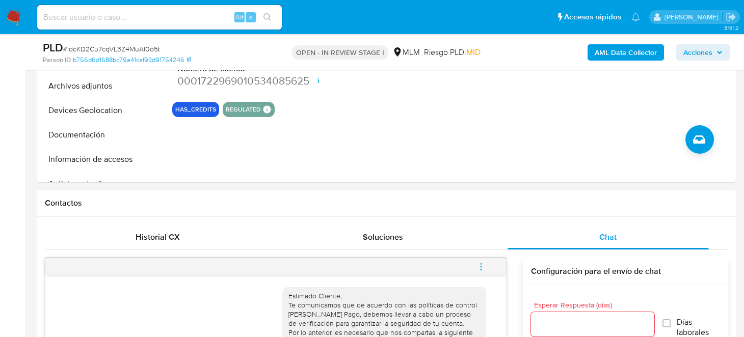
scroll to position [305, 0]
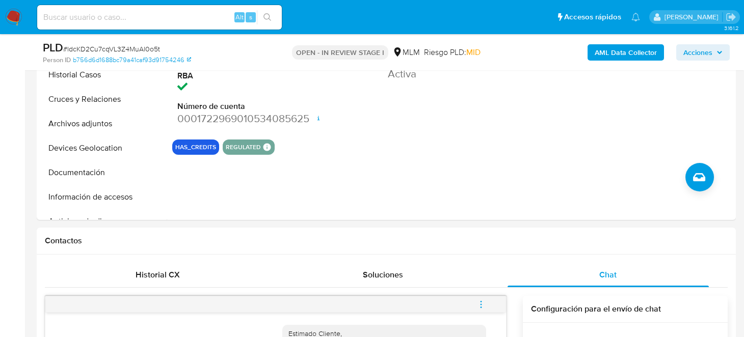
drag, startPoint x: 12, startPoint y: 12, endPoint x: 93, endPoint y: 65, distance: 96.8
click at [12, 12] on img at bounding box center [13, 17] width 17 height 17
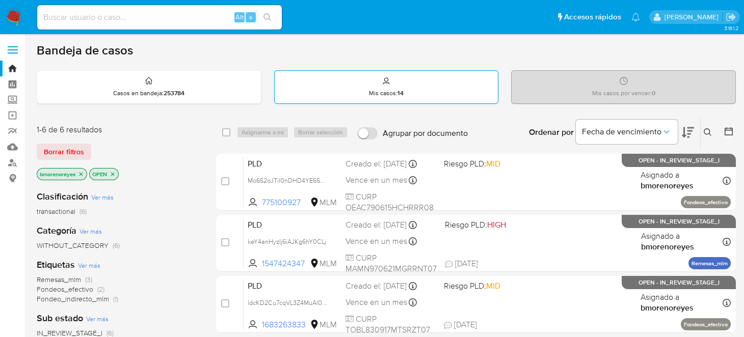
click at [406, 97] on div "Mis casos : 14" at bounding box center [387, 87] width 224 height 33
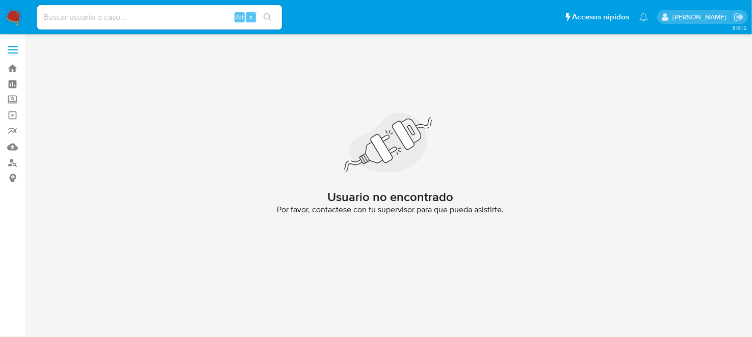
click at [56, 16] on input at bounding box center [159, 17] width 245 height 13
paste input "527010586"
type input "527010586"
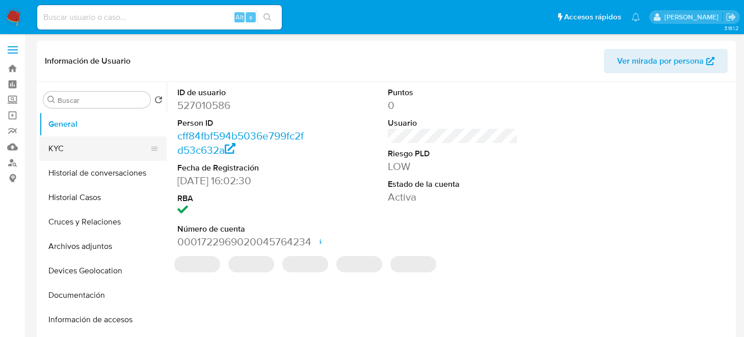
select select "10"
click at [66, 151] on button "KYC" at bounding box center [98, 149] width 119 height 24
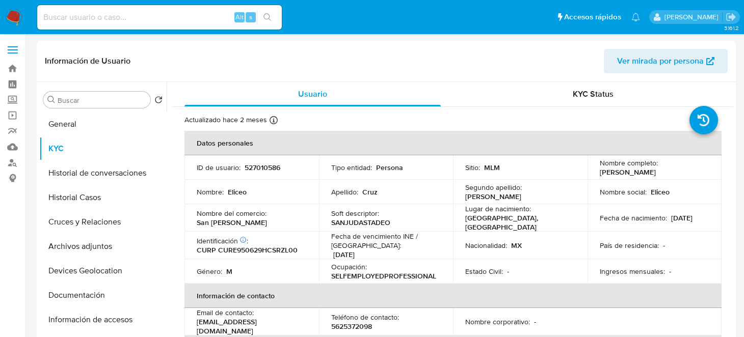
click at [247, 246] on p "CURP CURE950629HCSRZL00" at bounding box center [247, 250] width 101 height 9
copy p "CURE950629HCSRZL00"
click at [252, 190] on div "Nombre : Eliceo" at bounding box center [252, 191] width 110 height 9
click at [60, 125] on button "General" at bounding box center [98, 124] width 119 height 24
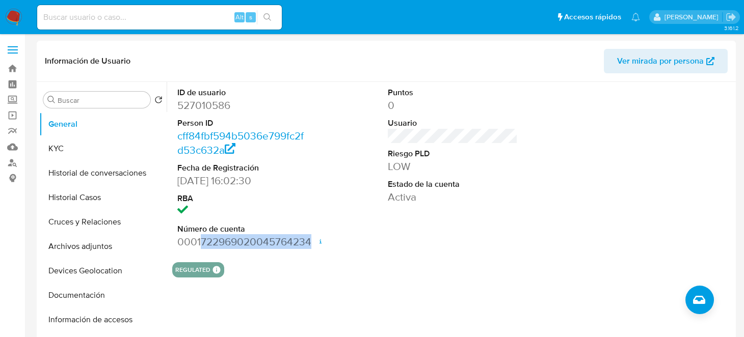
drag, startPoint x: 201, startPoint y: 243, endPoint x: 314, endPoint y: 243, distance: 113.1
click at [314, 243] on div "ID de usuario 527010586 Person ID cff84fbf594b5036e799fc2fd53c632a Fecha de Reg…" at bounding box center [452, 168] width 561 height 172
copy dd "722969020045764234"
click at [59, 152] on button "KYC" at bounding box center [98, 149] width 119 height 24
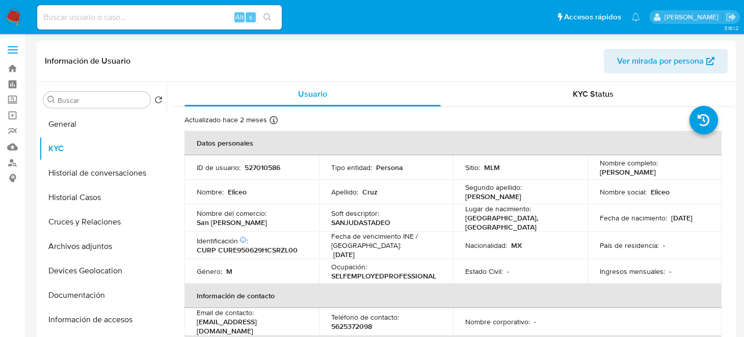
click at [345, 284] on th "Información de contacto" at bounding box center [452, 296] width 537 height 24
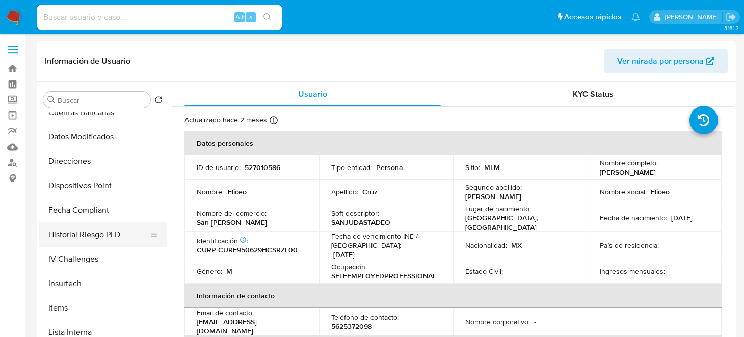
scroll to position [459, 0]
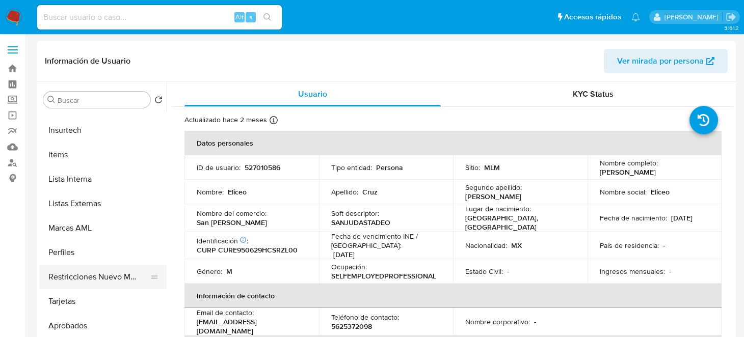
click at [91, 281] on button "Restricciones Nuevo Mundo" at bounding box center [98, 277] width 119 height 24
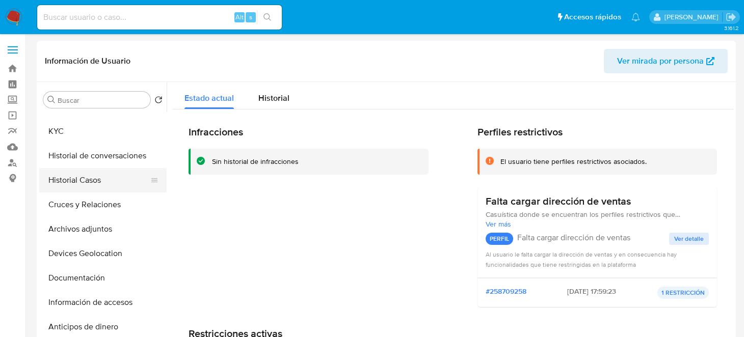
scroll to position [0, 0]
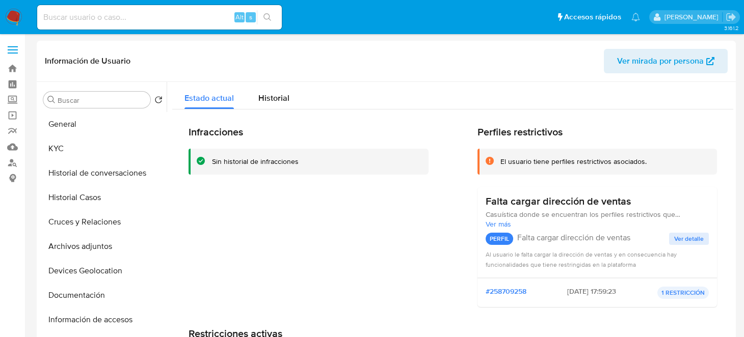
click at [12, 22] on img at bounding box center [13, 17] width 17 height 17
click at [61, 17] on input at bounding box center [159, 17] width 245 height 13
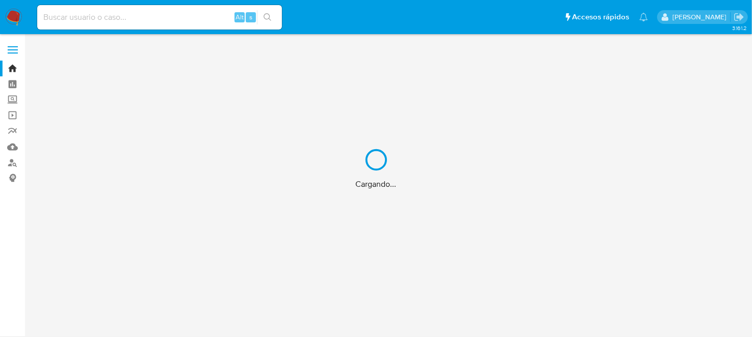
click at [139, 9] on div "Cargando..." at bounding box center [376, 168] width 752 height 337
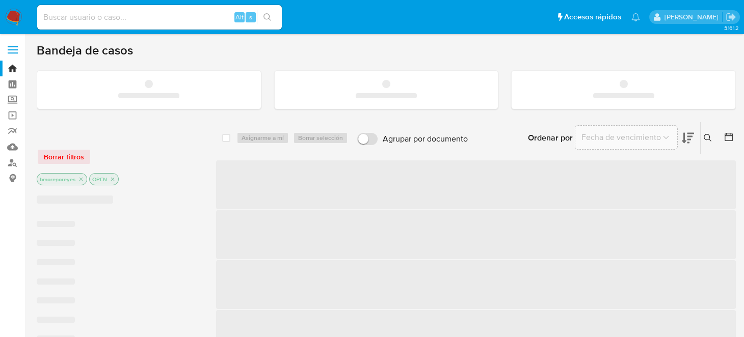
click at [142, 22] on input at bounding box center [159, 17] width 245 height 13
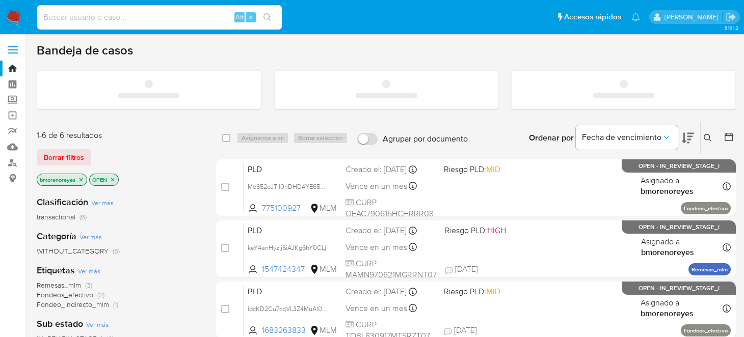
paste input "2553242710"
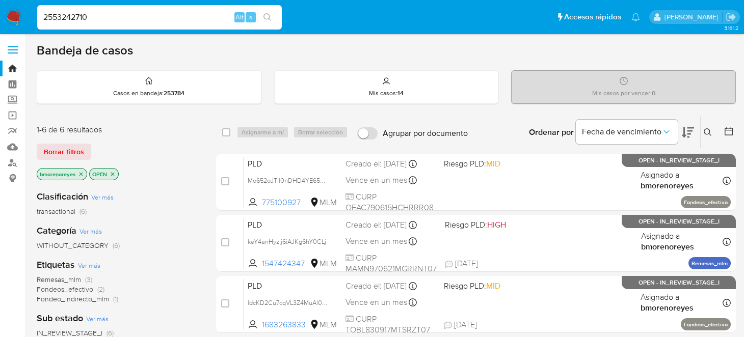
type input "2553242710"
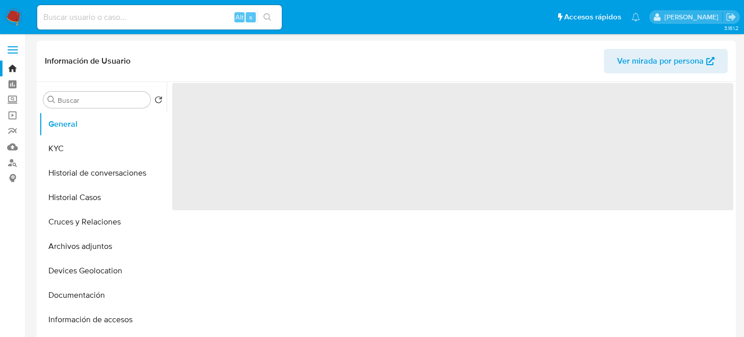
select select "10"
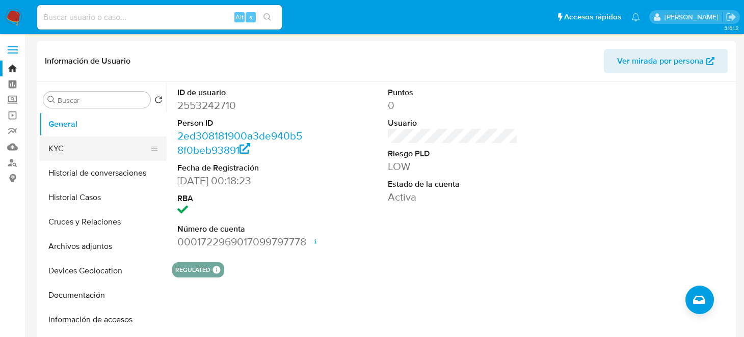
click at [56, 144] on button "KYC" at bounding box center [98, 149] width 119 height 24
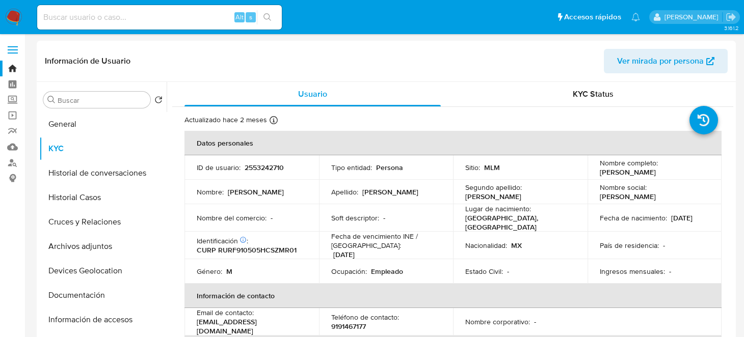
drag, startPoint x: 593, startPoint y: 173, endPoint x: 683, endPoint y: 174, distance: 90.2
click at [683, 174] on td "Nombre completo : Francisco Ruiz Ramirez" at bounding box center [654, 167] width 135 height 24
click at [79, 123] on button "General" at bounding box center [98, 124] width 119 height 24
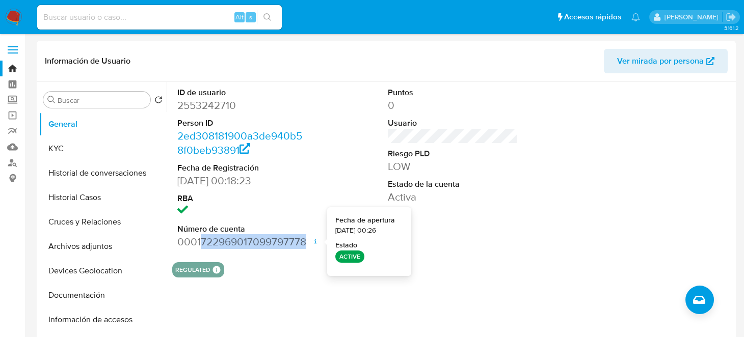
drag, startPoint x: 200, startPoint y: 241, endPoint x: 330, endPoint y: 247, distance: 130.0
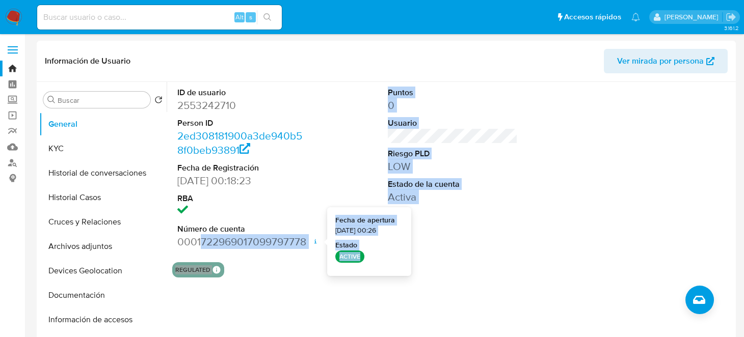
copy body "722969017099797778 Fecha de apertura 11/07/2025 00:26 Estado ACTIVE Puntos 0 Us…"
click at [363, 259] on section "ID de usuario 2553242710 Person ID 2ed308181900a3de940b58f0beb93891 Fecha de Re…" at bounding box center [452, 180] width 561 height 196
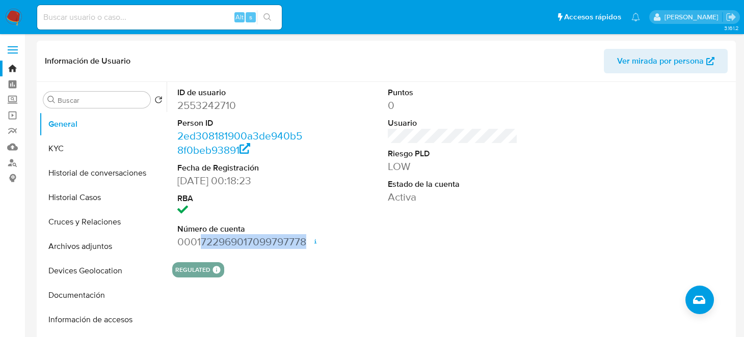
drag, startPoint x: 199, startPoint y: 240, endPoint x: 305, endPoint y: 245, distance: 106.1
click at [305, 245] on dd "0001722969017099797778 Fecha de apertura 11/07/2025 00:26 Estado ACTIVE" at bounding box center [242, 242] width 130 height 14
copy dd "722969017099797778"
click at [52, 157] on button "KYC" at bounding box center [98, 149] width 119 height 24
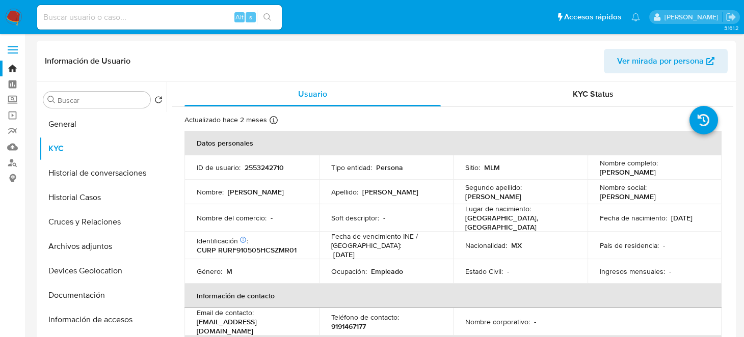
click at [266, 170] on p "2553242710" at bounding box center [264, 167] width 39 height 9
copy p "2553242710"
click at [298, 179] on td "ID de usuario : 2553242710" at bounding box center [251, 167] width 135 height 24
click at [258, 164] on p "2553242710" at bounding box center [264, 167] width 39 height 9
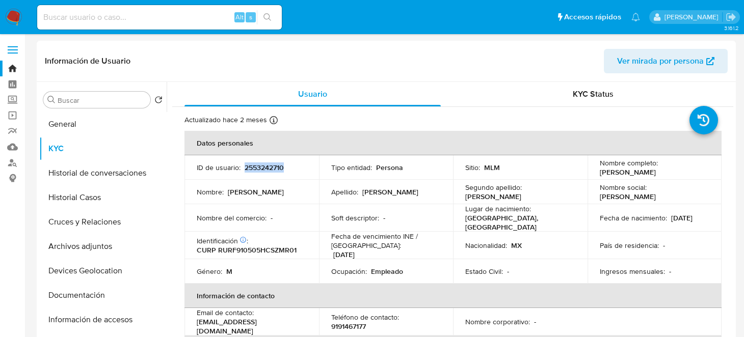
click at [258, 164] on p "2553242710" at bounding box center [264, 167] width 39 height 9
copy p "2553242710"
click at [84, 176] on button "Historial de conversaciones" at bounding box center [98, 173] width 119 height 24
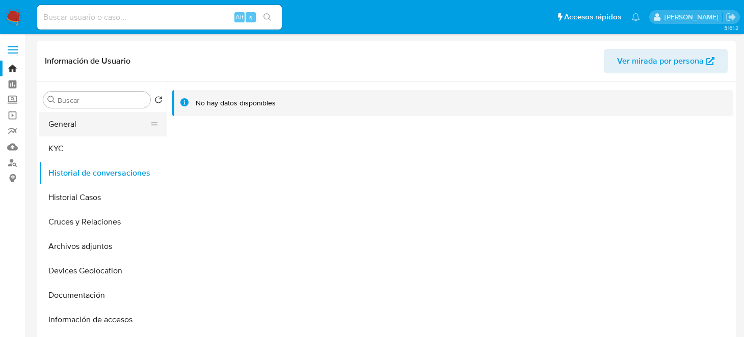
click at [92, 117] on button "General" at bounding box center [98, 124] width 119 height 24
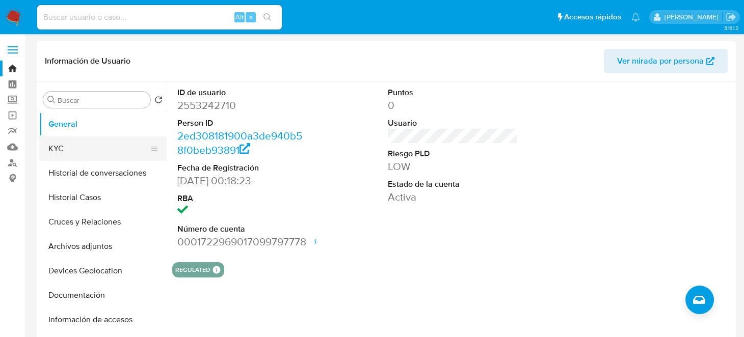
click at [45, 142] on button "KYC" at bounding box center [98, 149] width 119 height 24
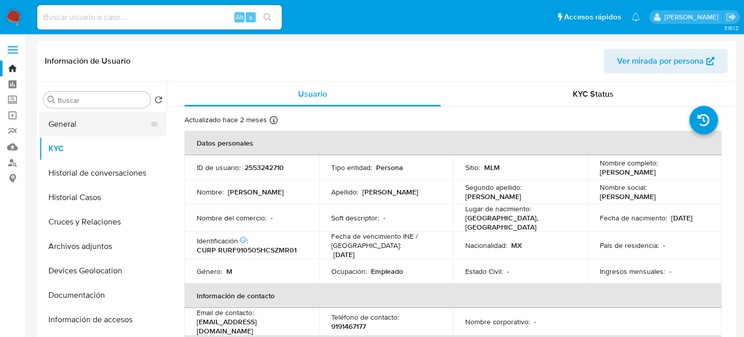
click at [75, 122] on button "General" at bounding box center [98, 124] width 119 height 24
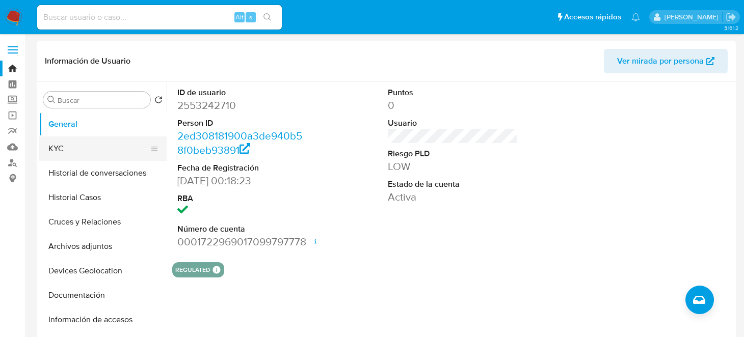
click at [77, 148] on button "KYC" at bounding box center [98, 149] width 119 height 24
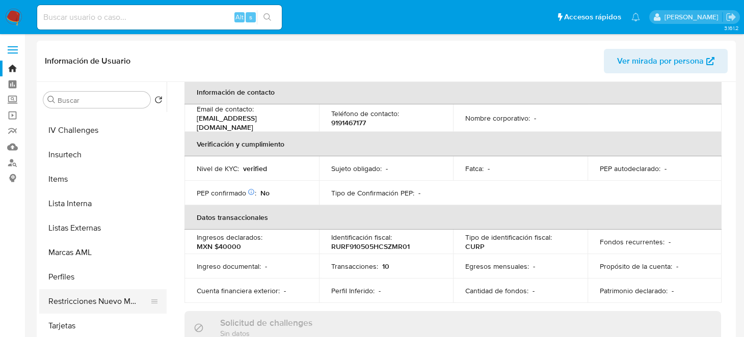
scroll to position [459, 0]
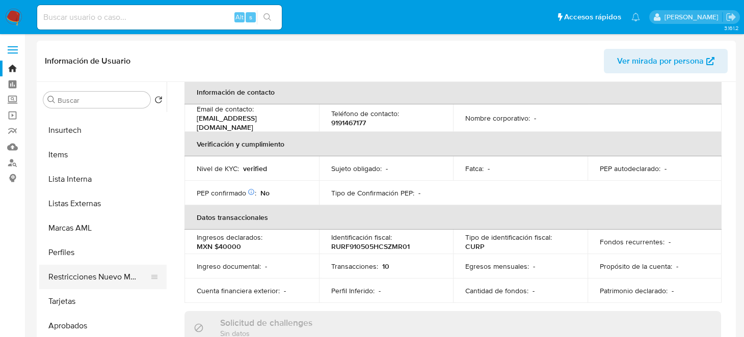
click at [84, 276] on button "Restricciones Nuevo Mundo" at bounding box center [98, 277] width 119 height 24
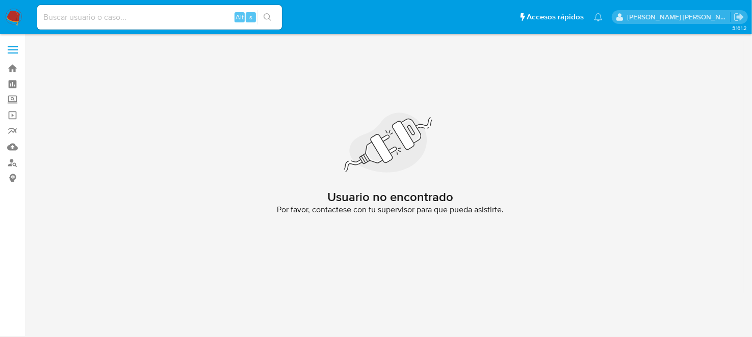
click at [61, 18] on input at bounding box center [159, 17] width 245 height 13
paste input "2403474774"
type input "2403474774"
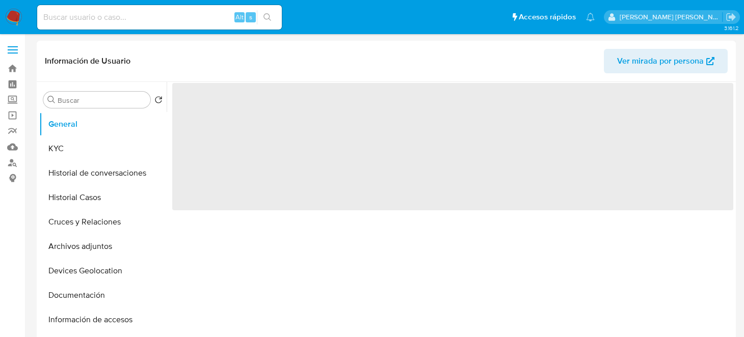
select select "10"
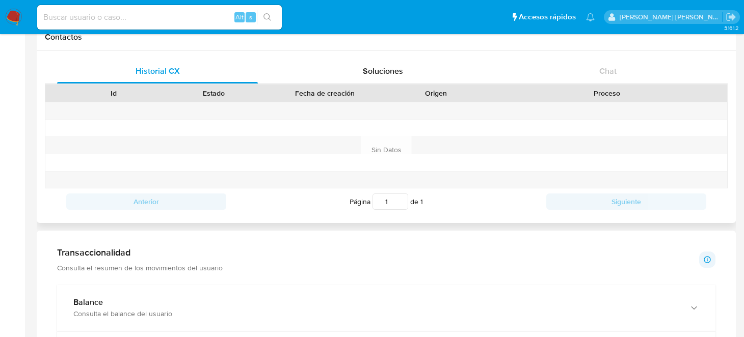
scroll to position [408, 0]
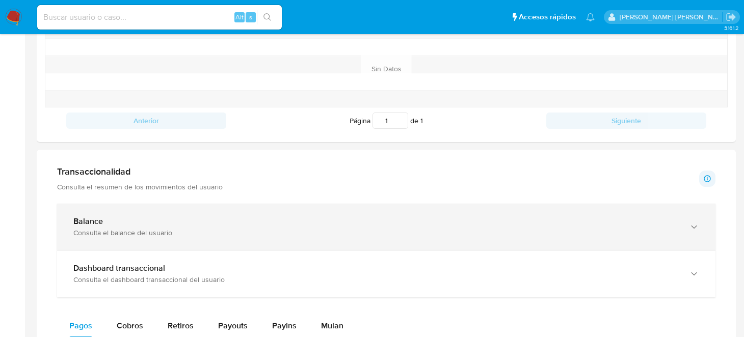
click at [213, 217] on div "Balance" at bounding box center [375, 222] width 605 height 10
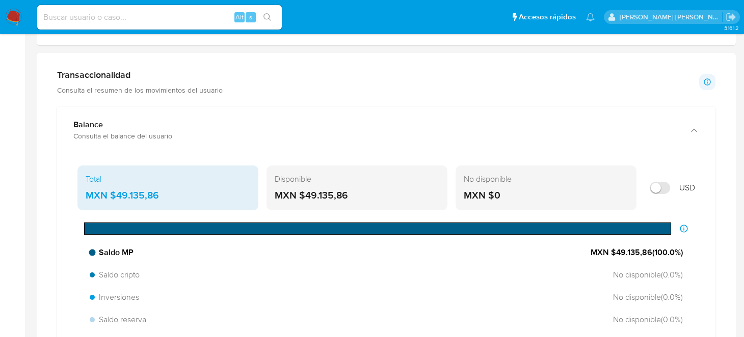
scroll to position [509, 0]
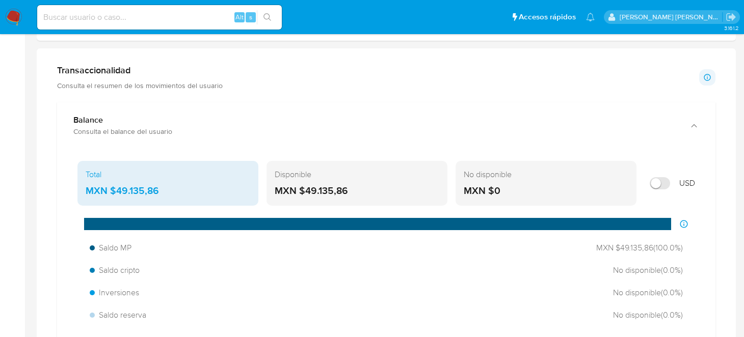
drag, startPoint x: 353, startPoint y: 193, endPoint x: 307, endPoint y: 191, distance: 46.4
click at [307, 191] on div "MXN $49.135,86" at bounding box center [357, 190] width 165 height 13
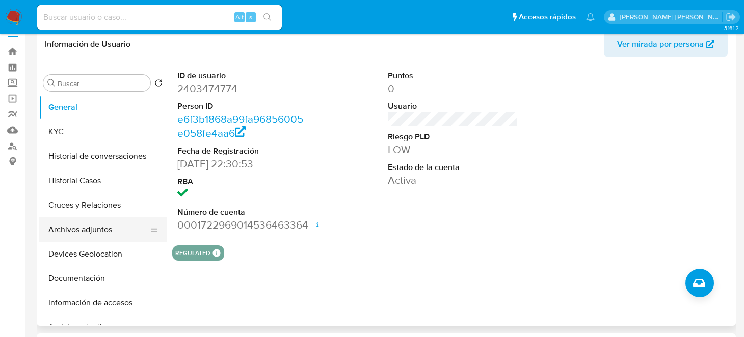
scroll to position [0, 0]
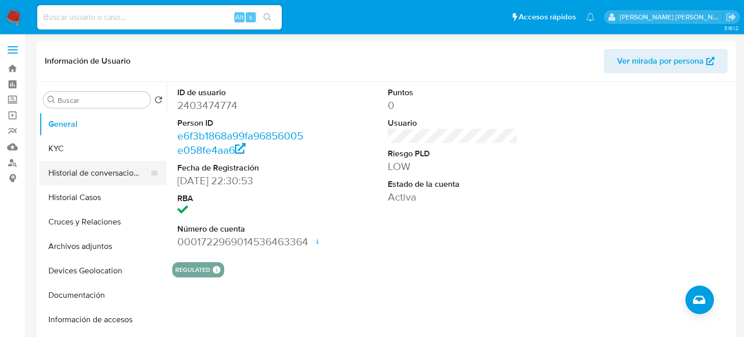
click at [88, 179] on button "Historial de conversaciones" at bounding box center [98, 173] width 119 height 24
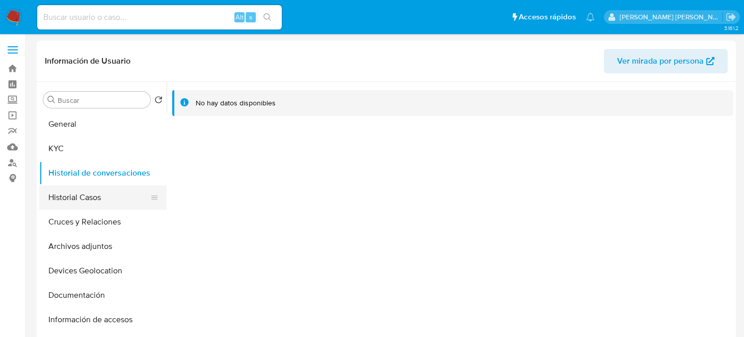
click at [61, 198] on button "Historial Casos" at bounding box center [98, 197] width 119 height 24
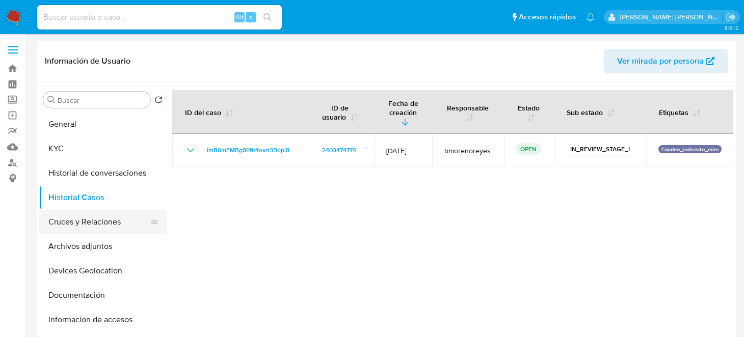
click at [105, 225] on button "Cruces y Relaciones" at bounding box center [98, 222] width 119 height 24
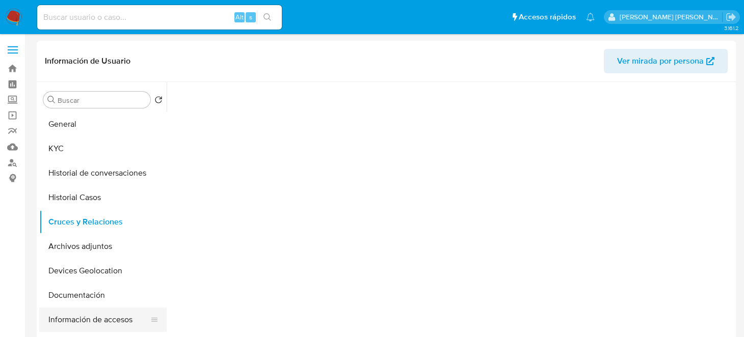
click at [104, 324] on button "Información de accesos" at bounding box center [98, 320] width 119 height 24
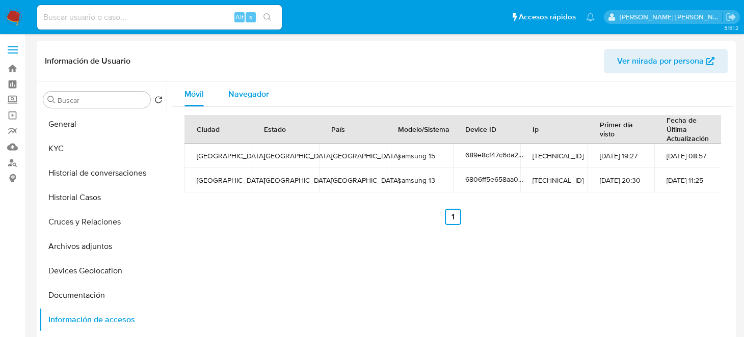
click at [256, 95] on span "Navegador" at bounding box center [248, 94] width 41 height 12
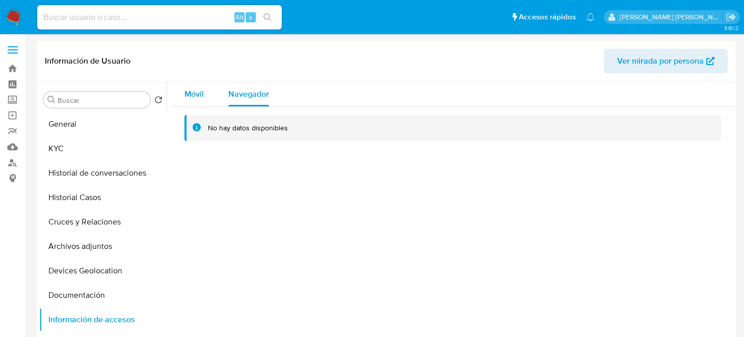
click at [195, 83] on div "Móvil" at bounding box center [193, 94] width 19 height 24
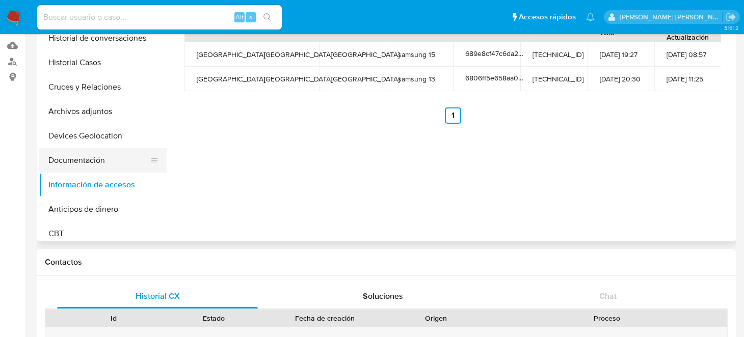
scroll to position [50, 0]
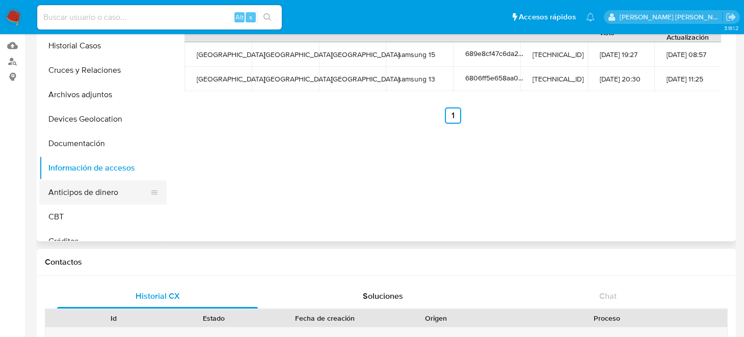
click at [102, 192] on button "Anticipos de dinero" at bounding box center [98, 192] width 119 height 24
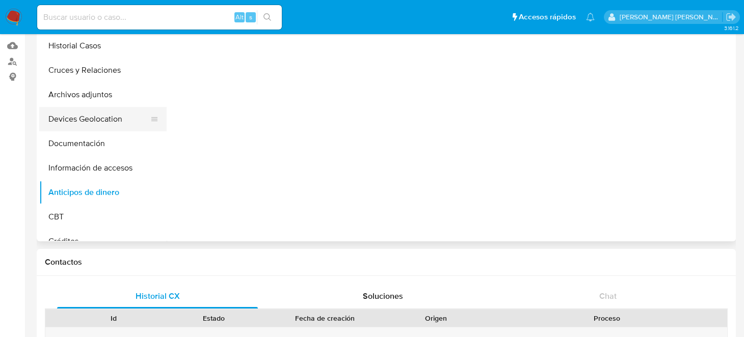
click at [106, 128] on button "Devices Geolocation" at bounding box center [98, 119] width 119 height 24
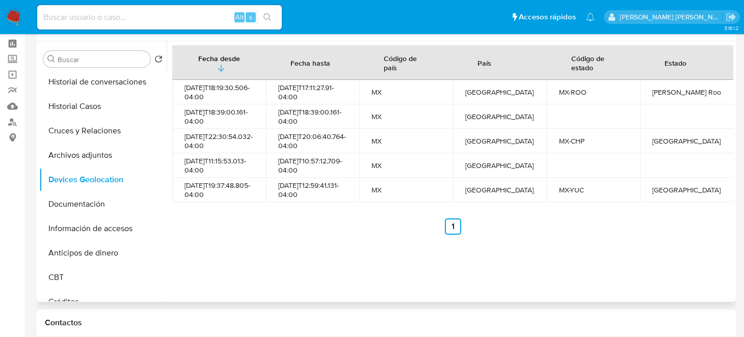
scroll to position [0, 0]
